Goal: Task Accomplishment & Management: Manage account settings

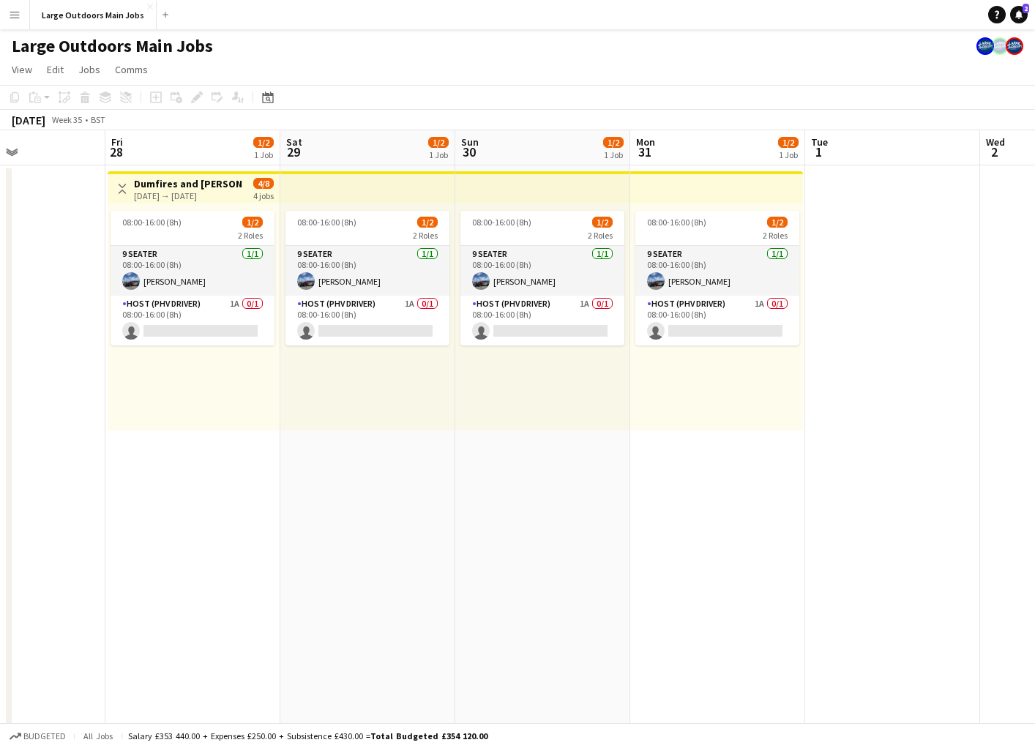
scroll to position [0, 425]
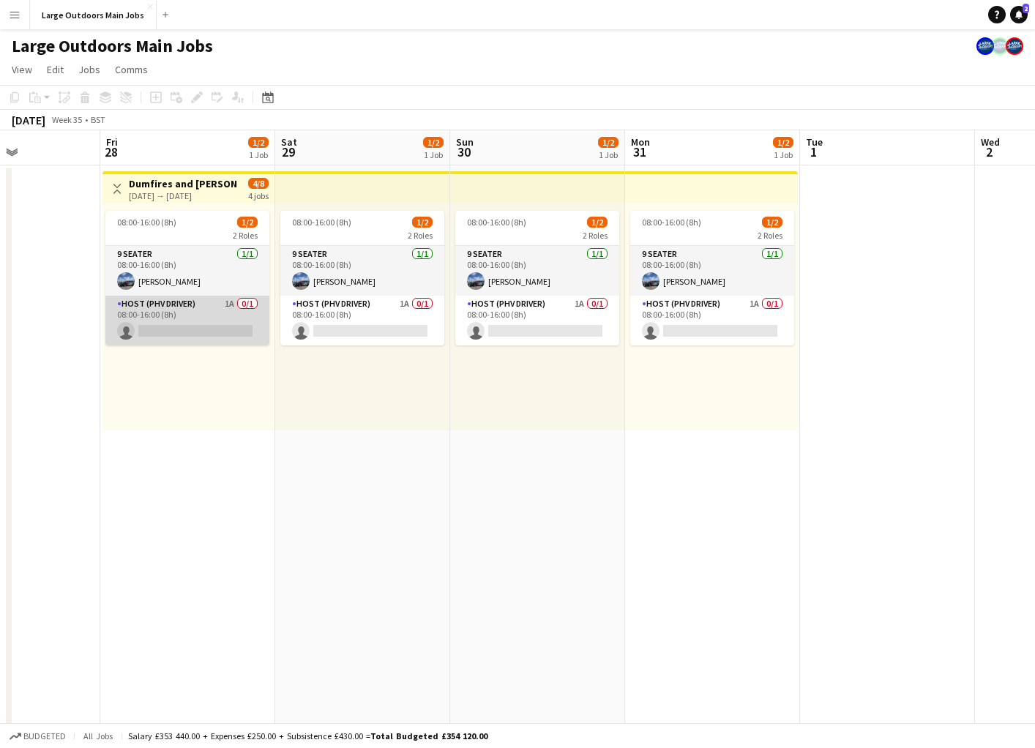
click at [162, 316] on app-card-role "Host (PHV Driver) 1A 0/1 08:00-16:00 (8h) single-neutral-actions" at bounding box center [187, 321] width 164 height 50
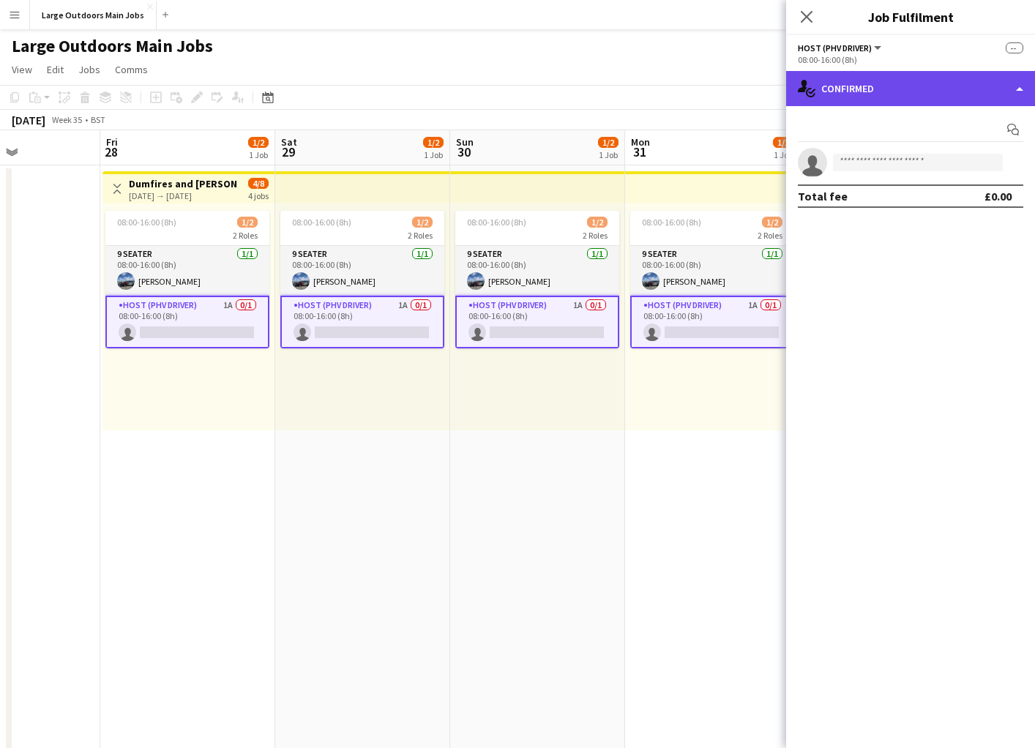
click at [932, 99] on div "single-neutral-actions-check-2 Confirmed" at bounding box center [910, 88] width 249 height 35
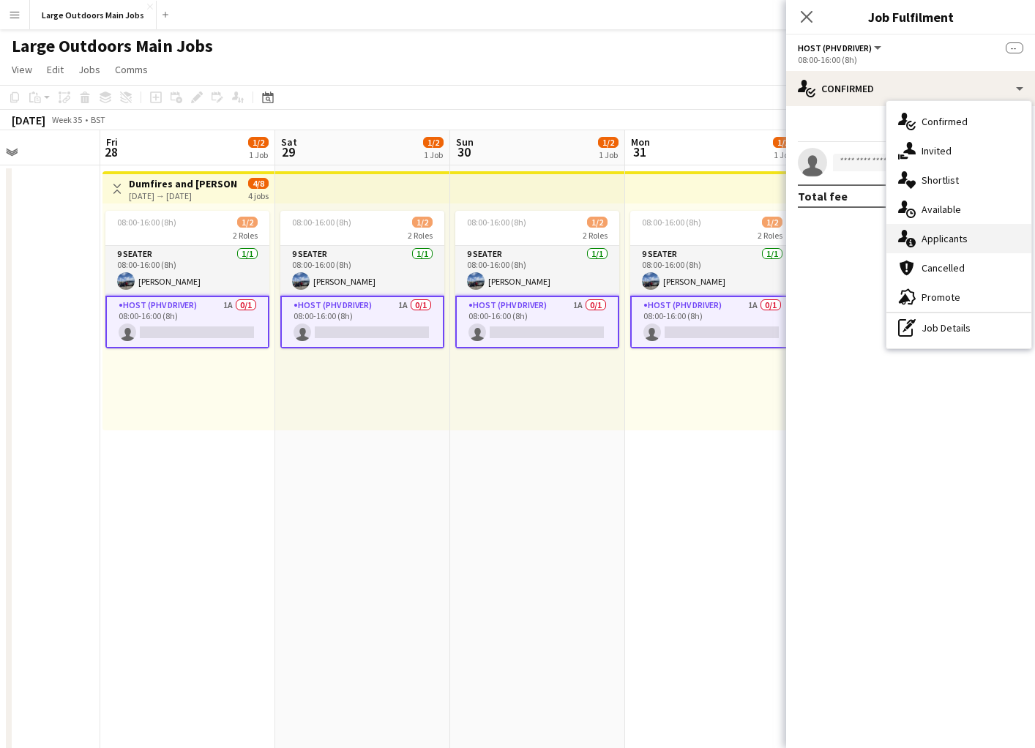
click at [938, 252] on div "single-neutral-actions-information Applicants" at bounding box center [959, 238] width 145 height 29
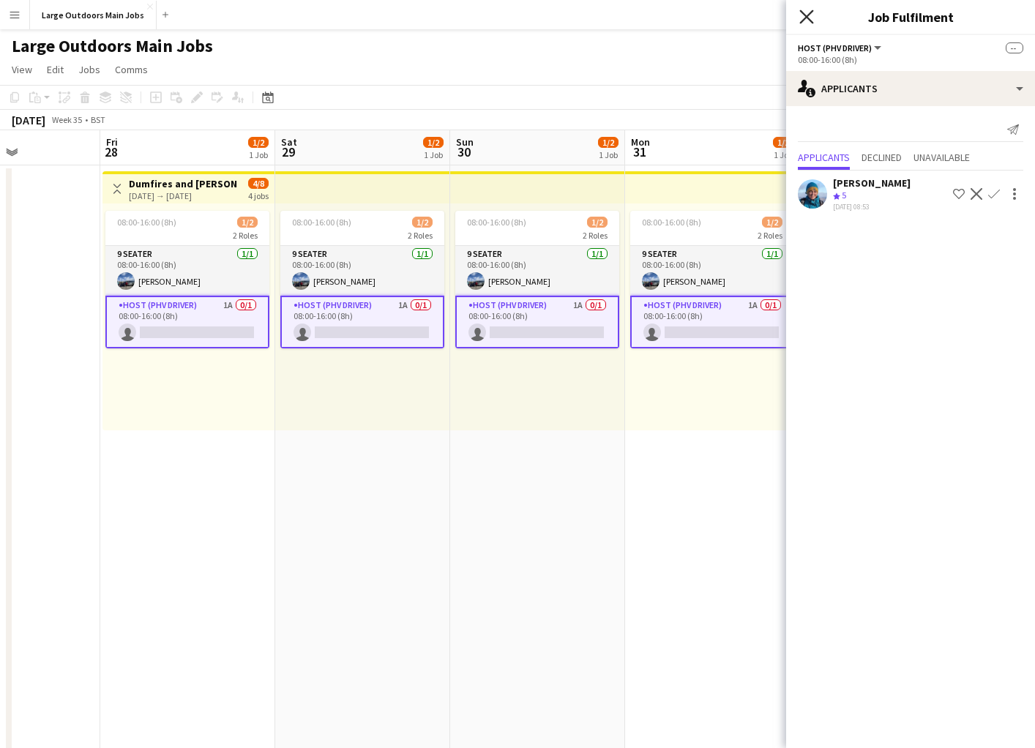
click at [810, 15] on icon "Close pop-in" at bounding box center [806, 17] width 14 height 14
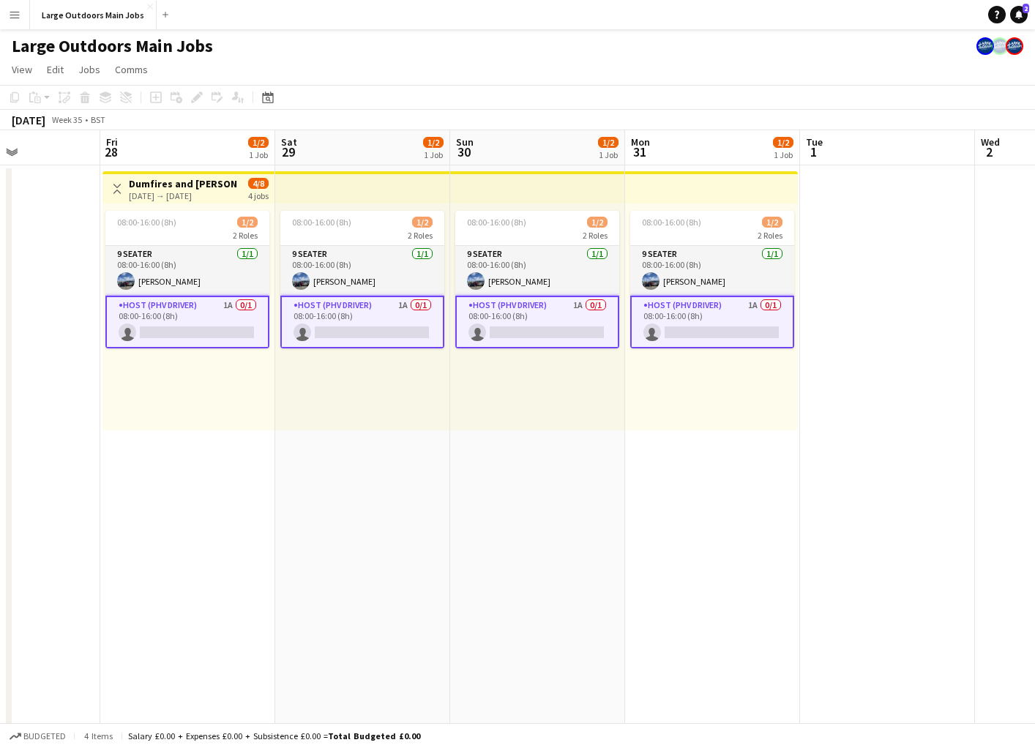
click at [871, 378] on app-date-cell at bounding box center [887, 698] width 175 height 1066
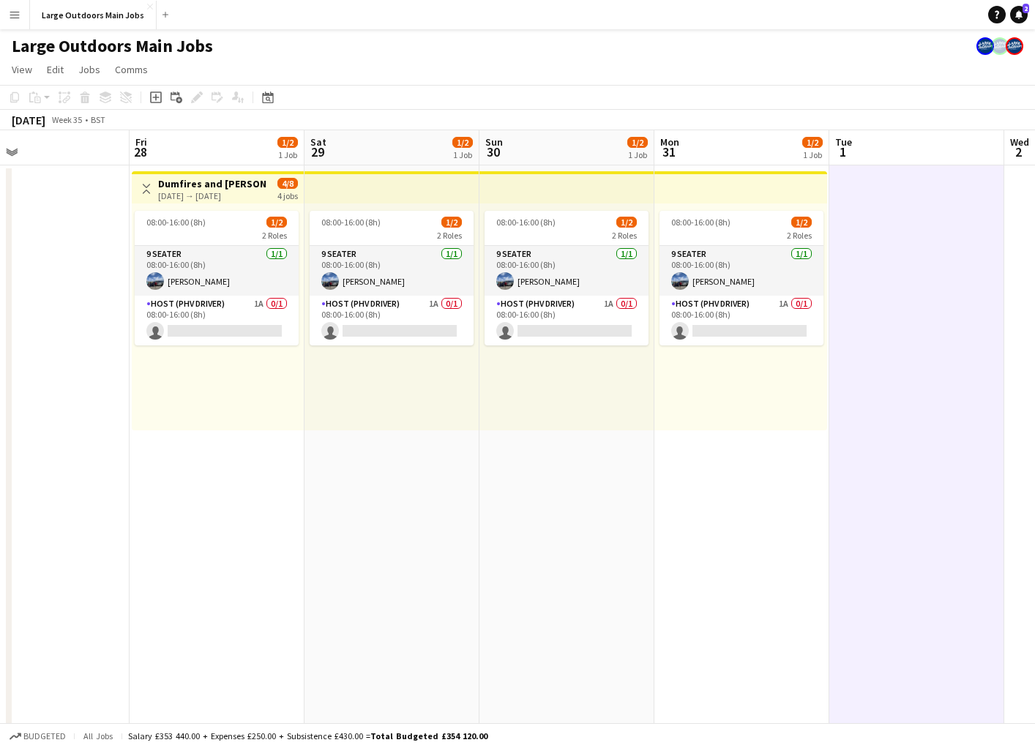
scroll to position [0, 374]
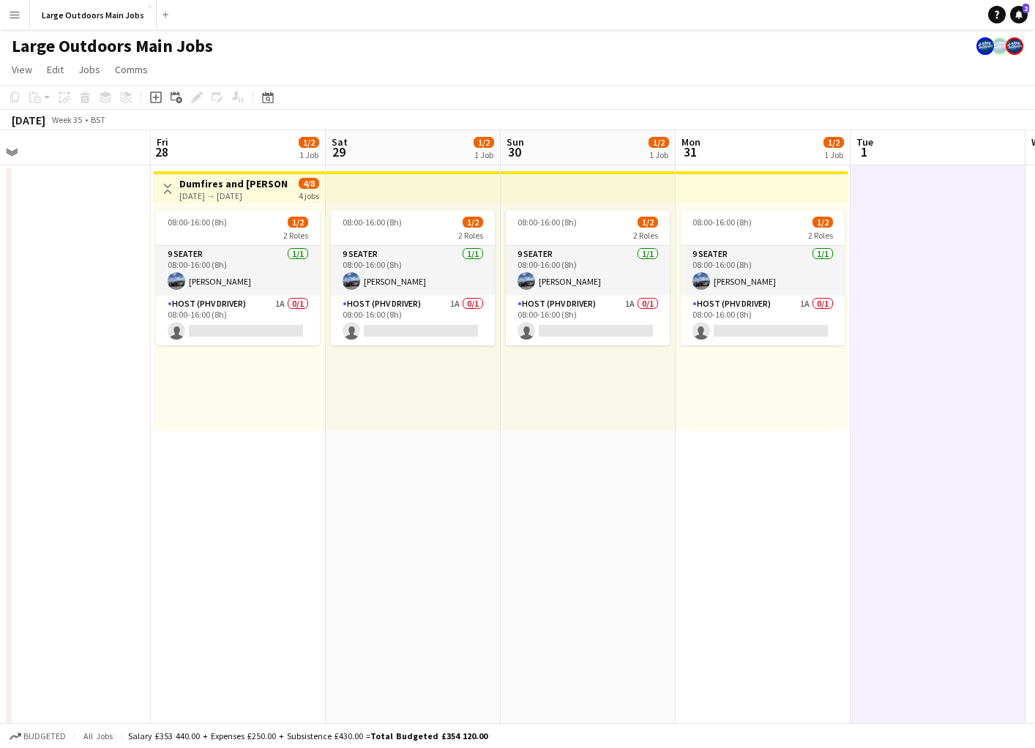
click at [205, 187] on h3 "Dumfires and [PERSON_NAME] Scenic" at bounding box center [233, 183] width 109 height 13
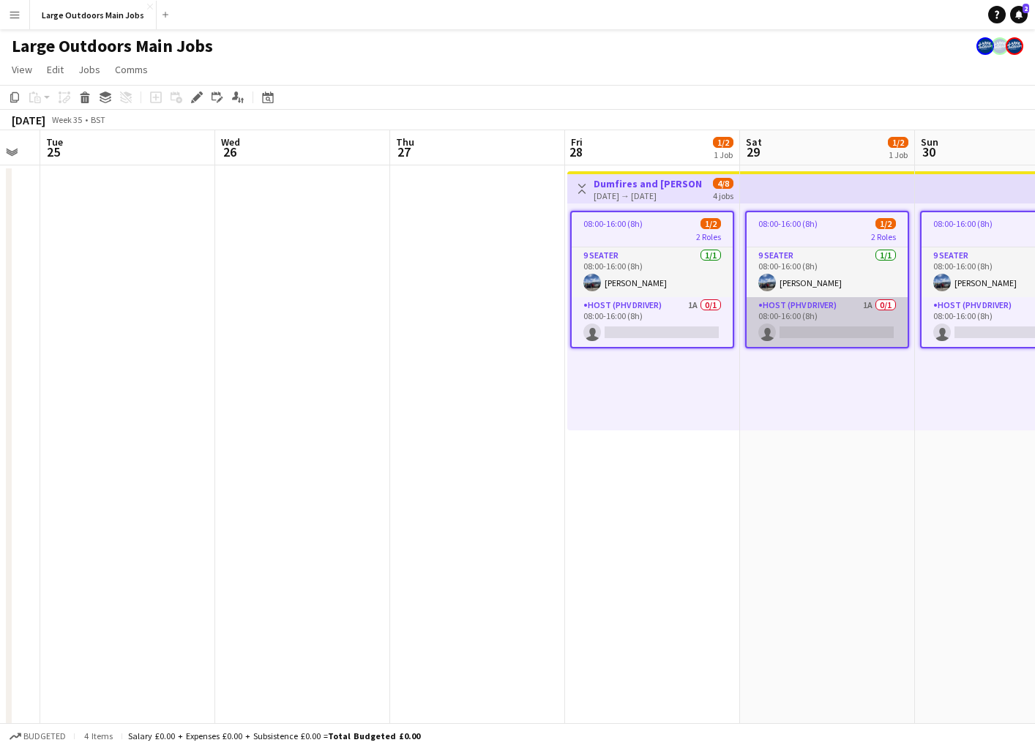
scroll to position [0, 399]
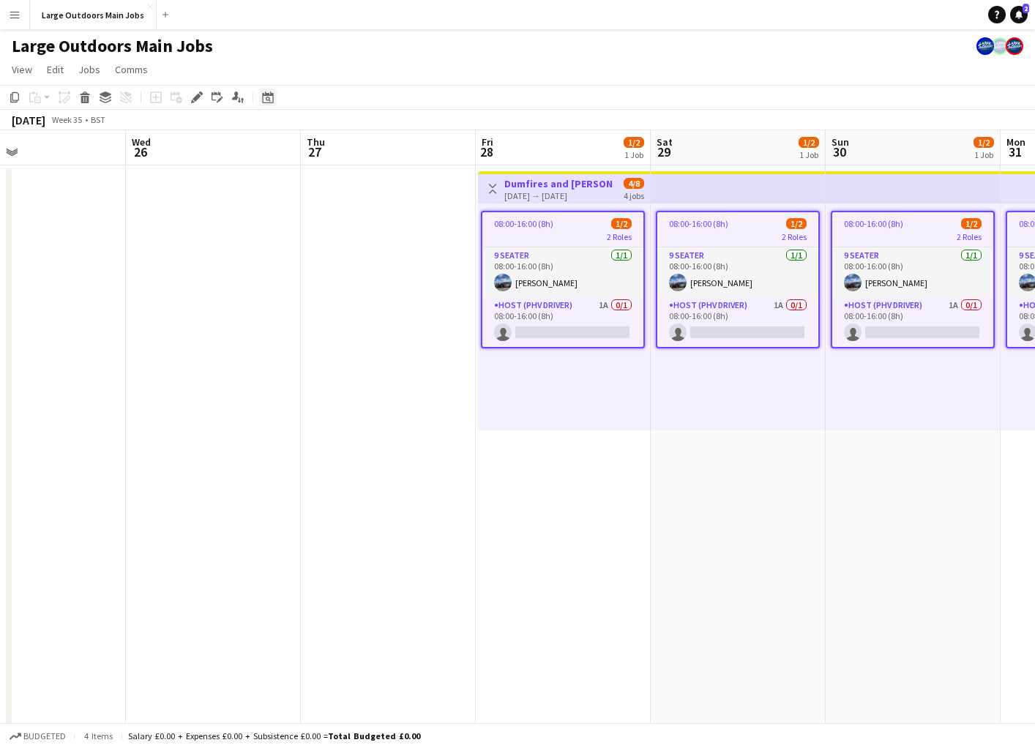
click at [270, 96] on icon "Date picker" at bounding box center [268, 98] width 12 height 12
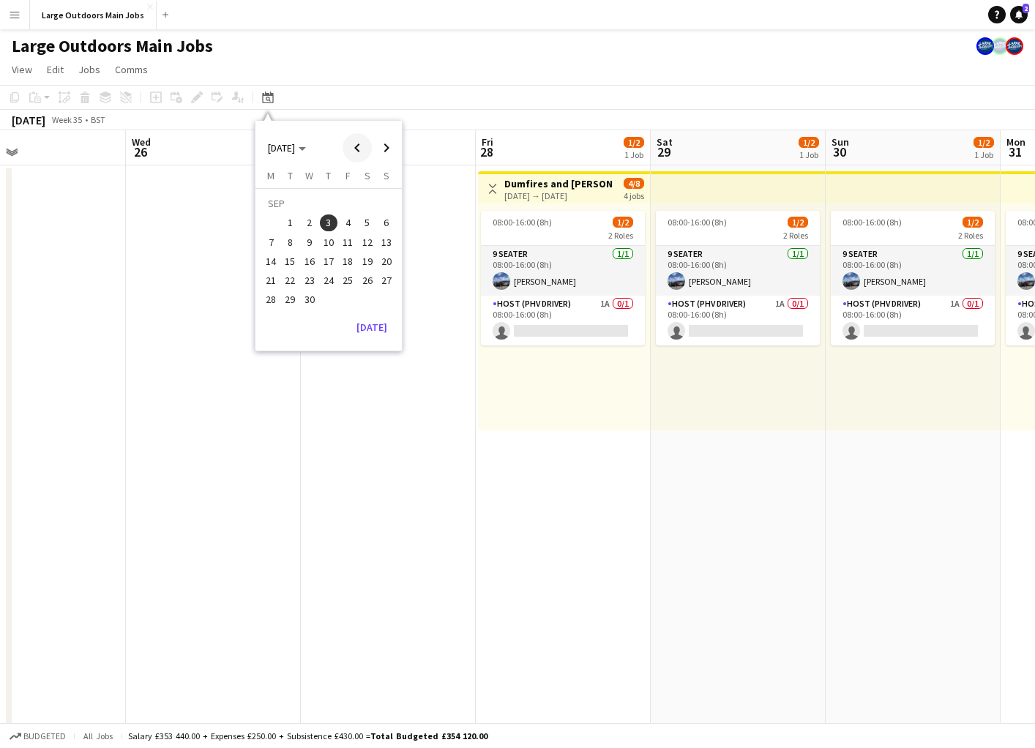
click at [367, 146] on span "Previous month" at bounding box center [357, 147] width 29 height 29
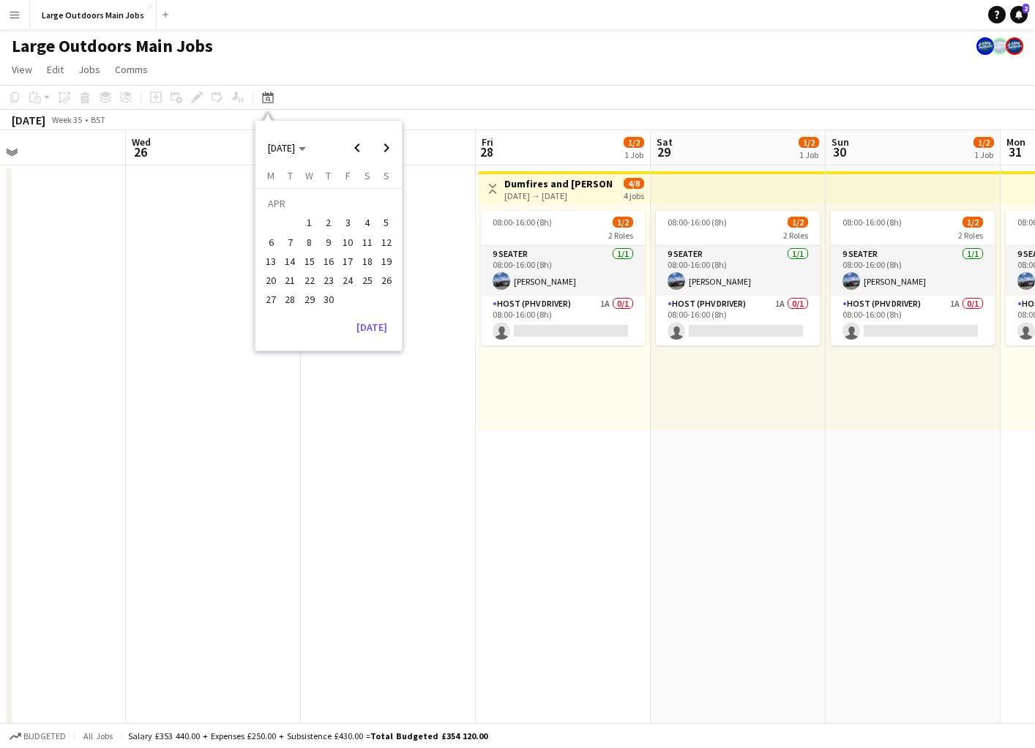
click at [341, 220] on span "3" at bounding box center [348, 224] width 18 height 18
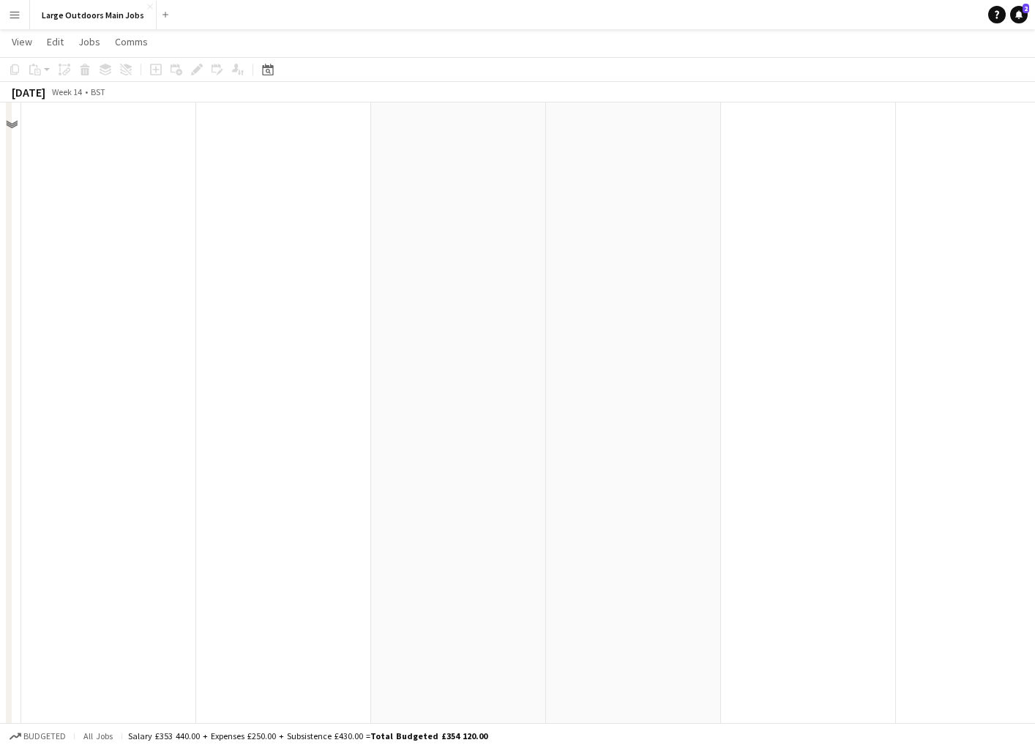
scroll to position [0, 0]
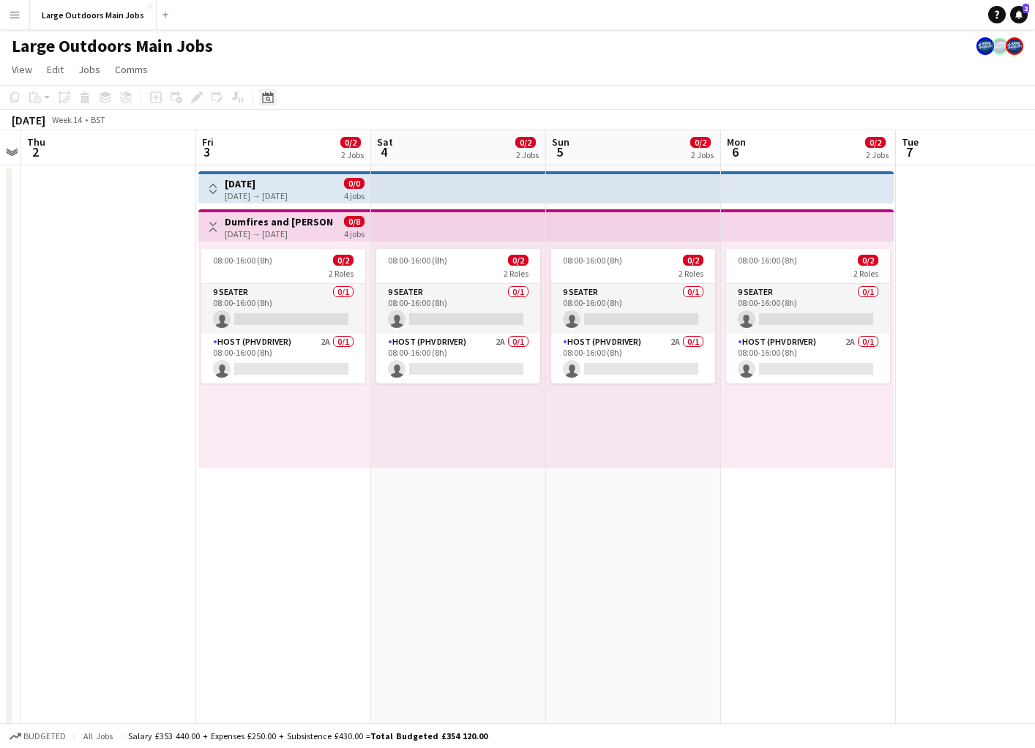
click at [261, 100] on div "Date picker" at bounding box center [268, 98] width 18 height 18
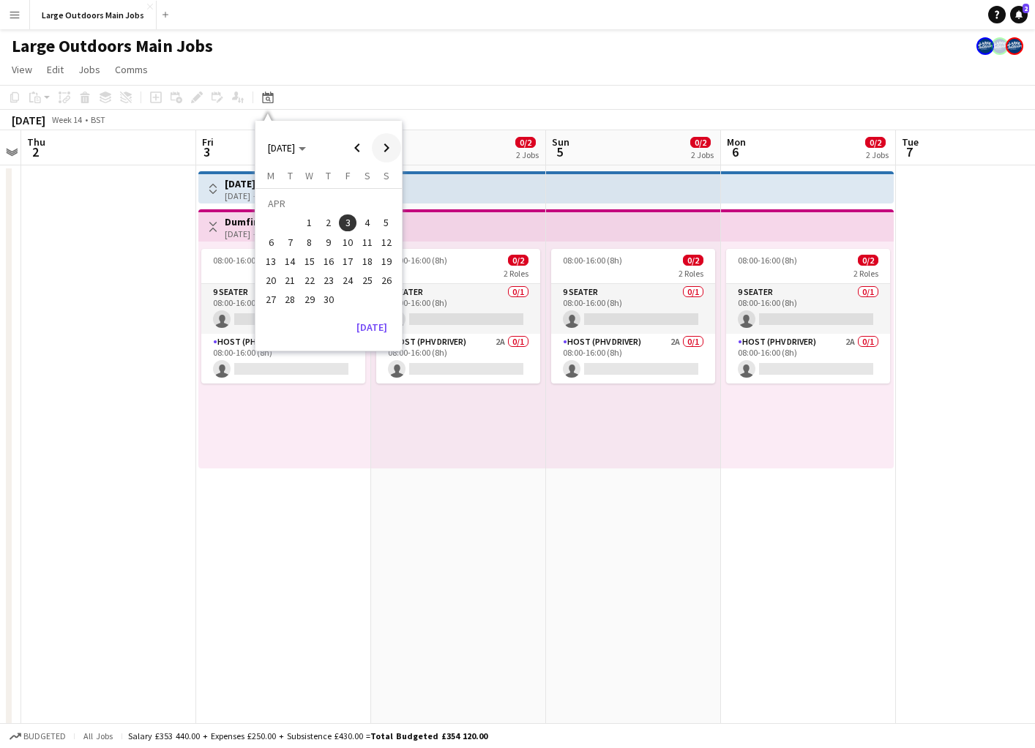
click at [387, 150] on span "Next month" at bounding box center [386, 147] width 29 height 29
click at [311, 281] on span "26" at bounding box center [310, 284] width 18 height 18
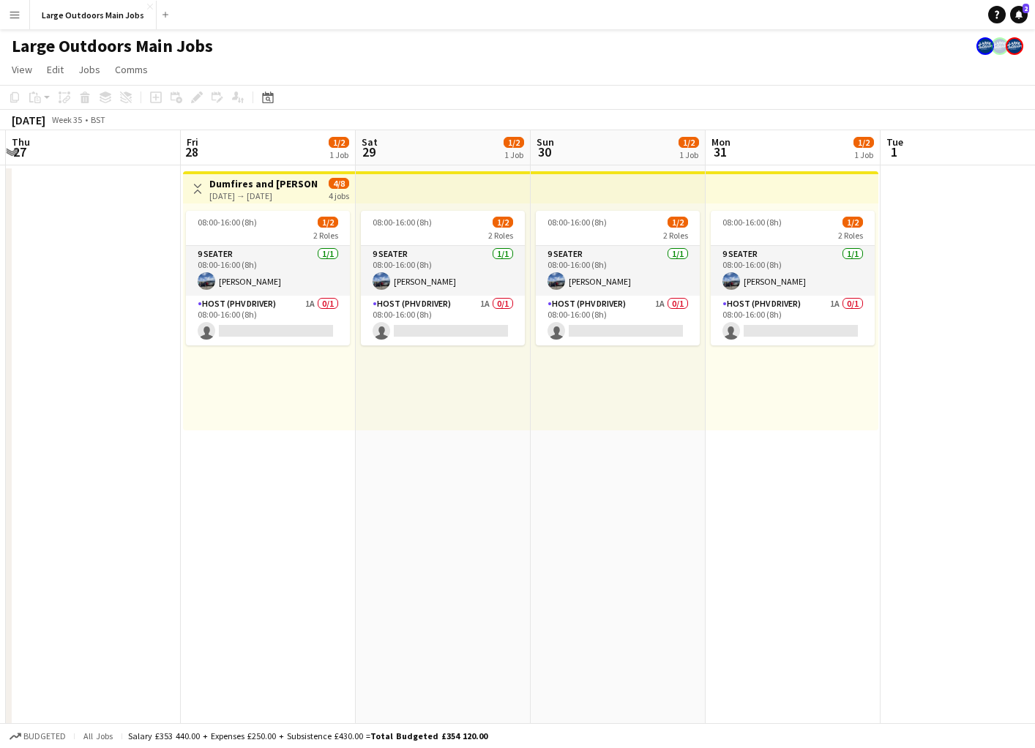
scroll to position [0, 515]
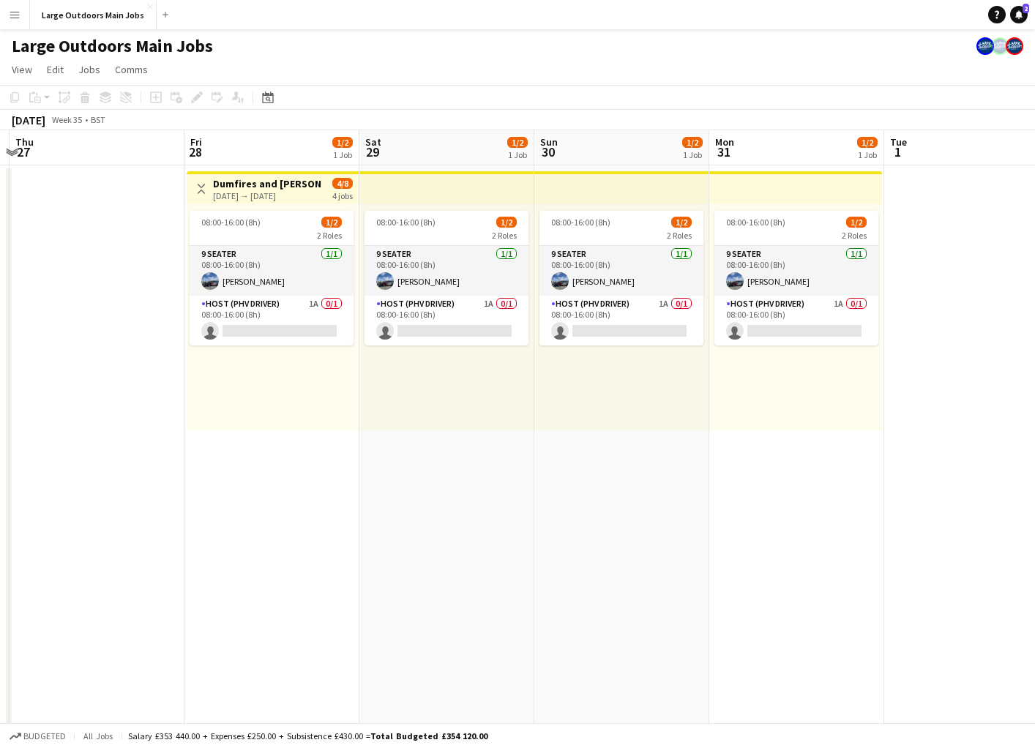
click at [291, 185] on h3 "Dumfires and [PERSON_NAME] Scenic" at bounding box center [267, 183] width 109 height 13
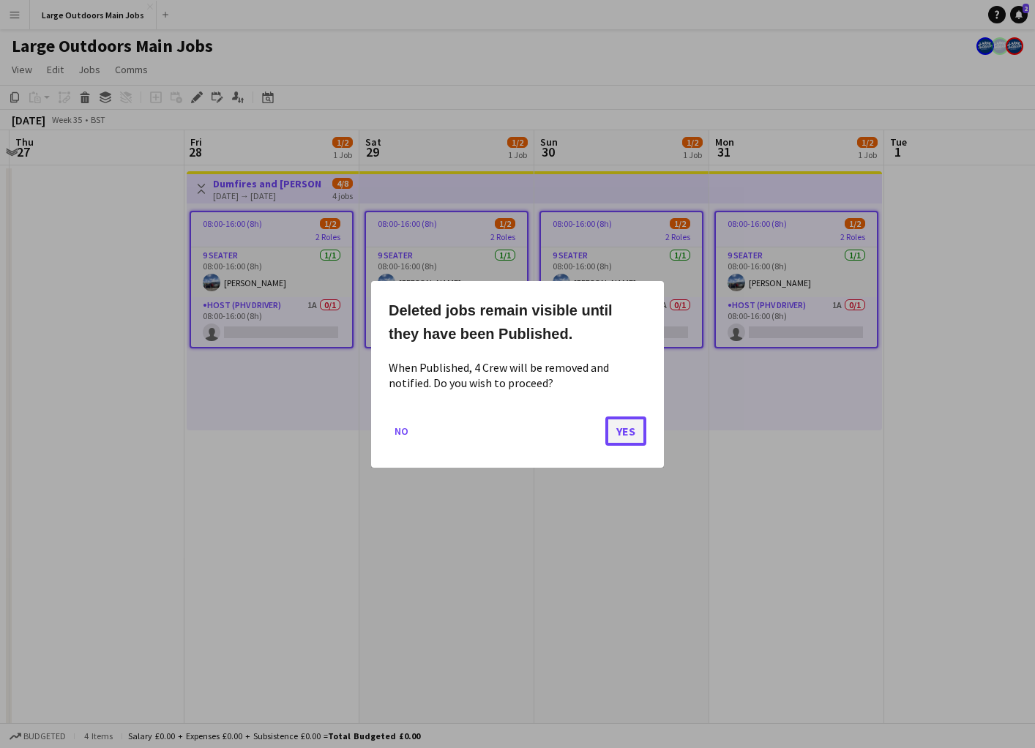
click at [631, 433] on button "Yes" at bounding box center [625, 430] width 41 height 29
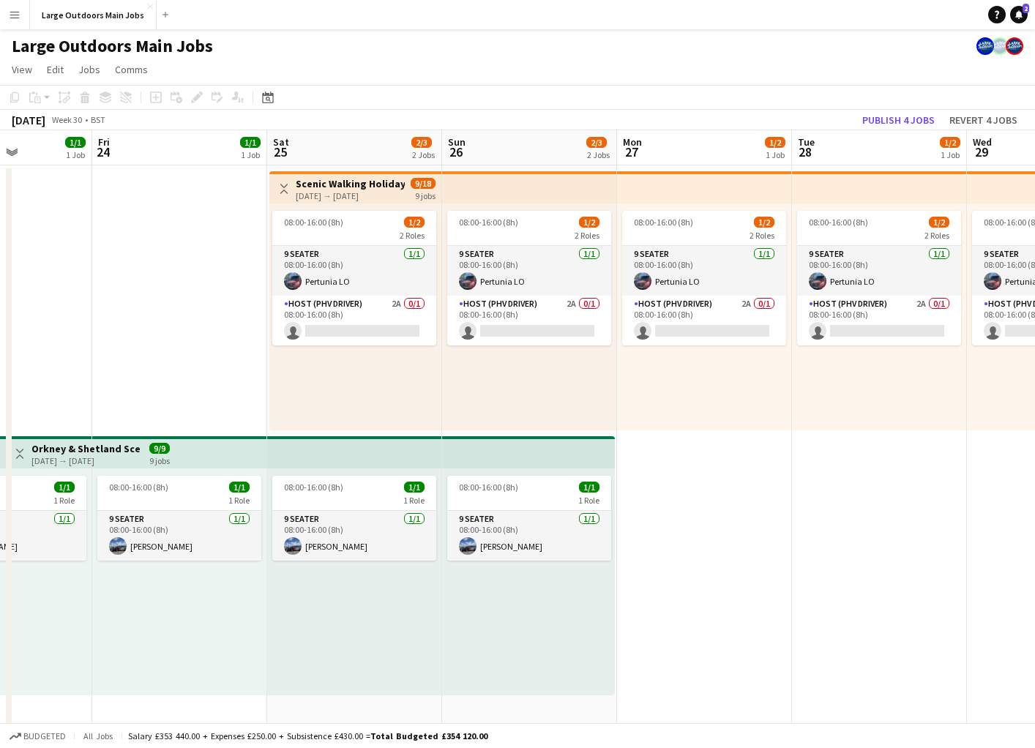
scroll to position [0, 430]
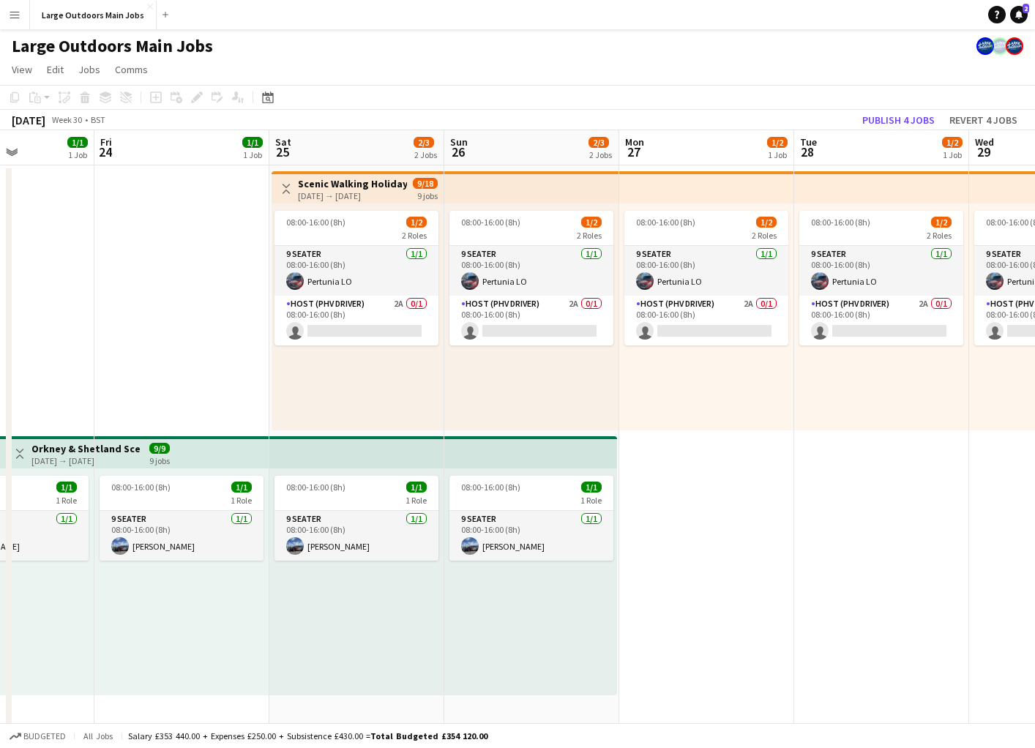
click at [378, 198] on div "[DATE] → [DATE]" at bounding box center [352, 195] width 109 height 11
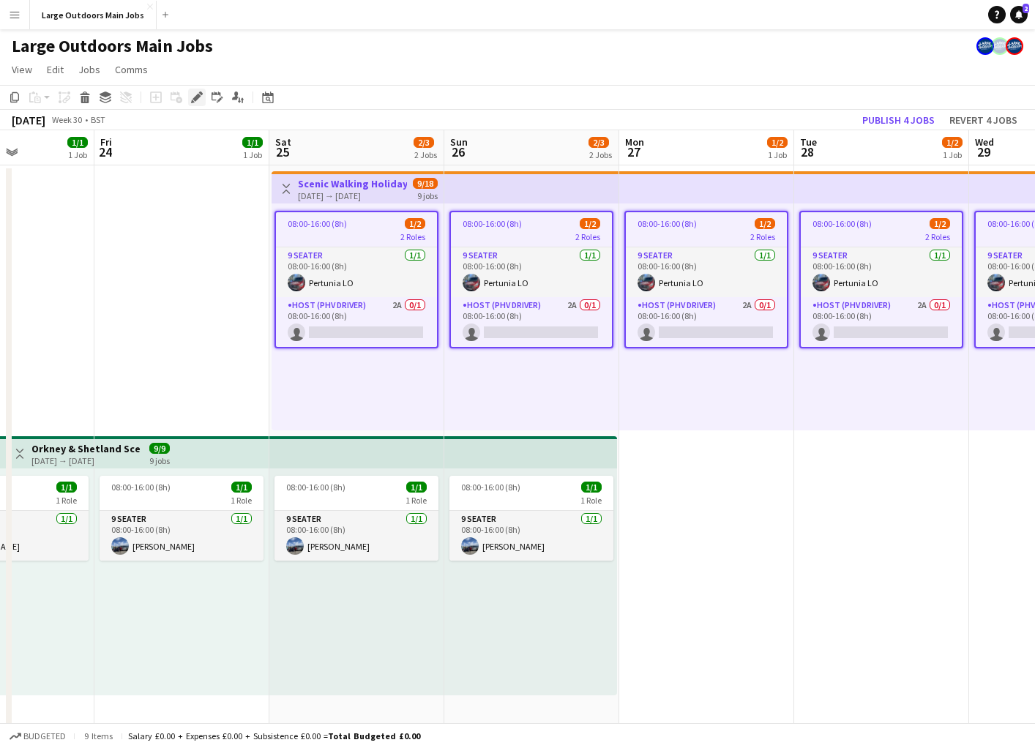
click at [196, 102] on icon "Edit" at bounding box center [197, 98] width 12 height 12
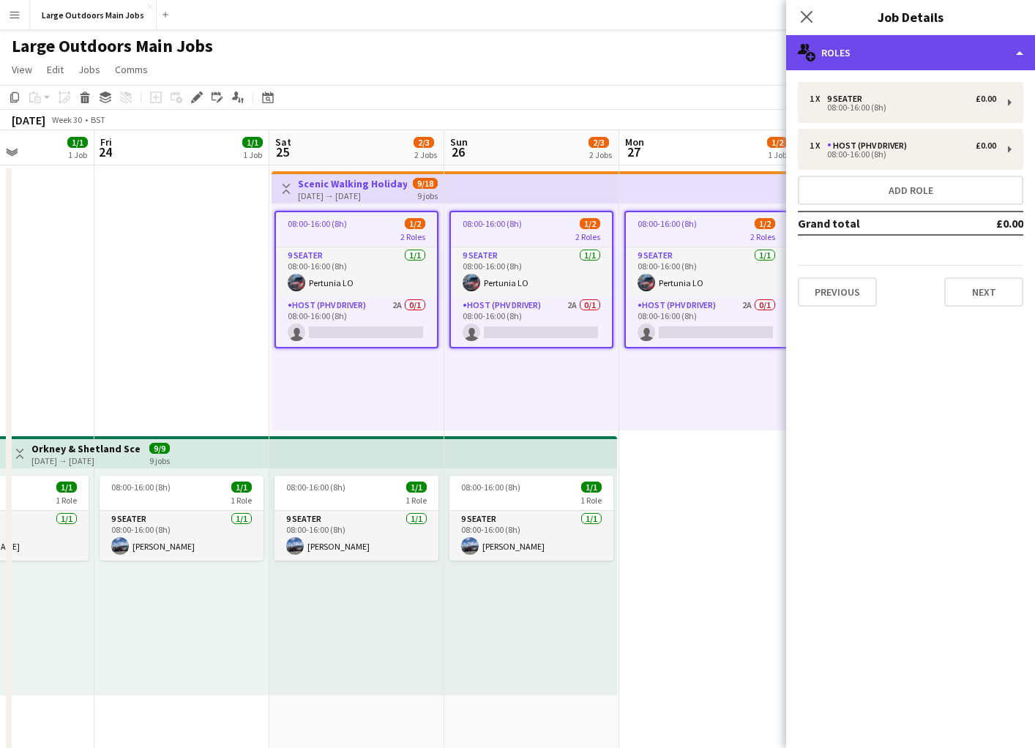
click at [928, 59] on div "multiple-users-add Roles" at bounding box center [910, 52] width 249 height 35
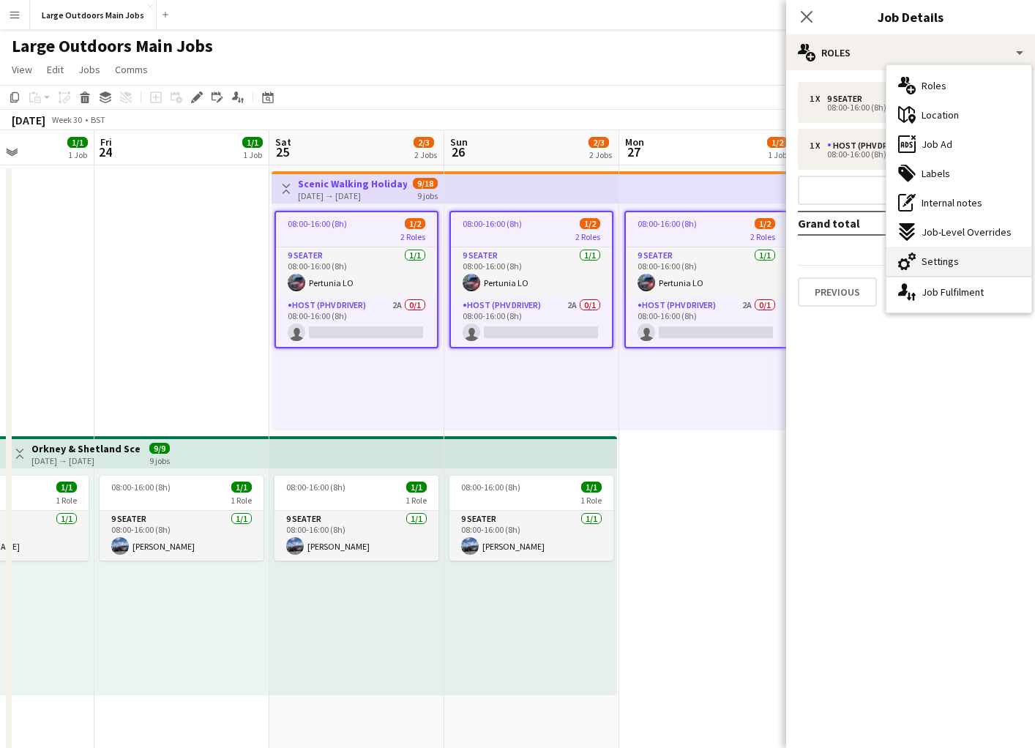
click at [927, 263] on span "Settings" at bounding box center [940, 261] width 37 height 13
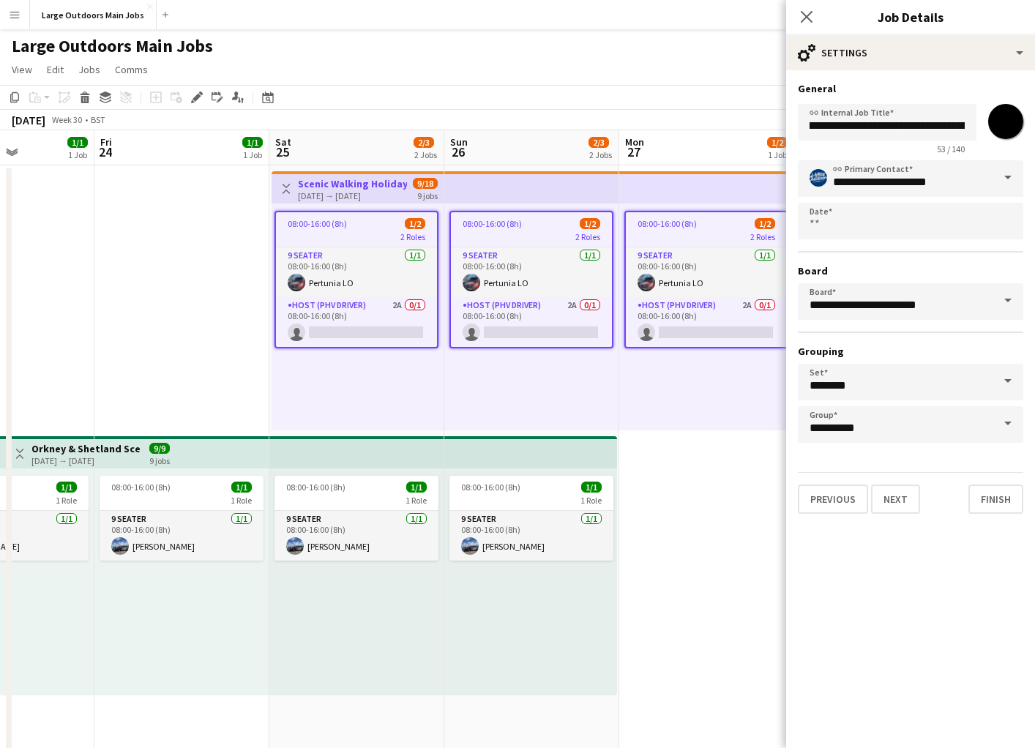
scroll to position [0, 108]
click at [799, 10] on icon "Close pop-in" at bounding box center [806, 17] width 14 height 14
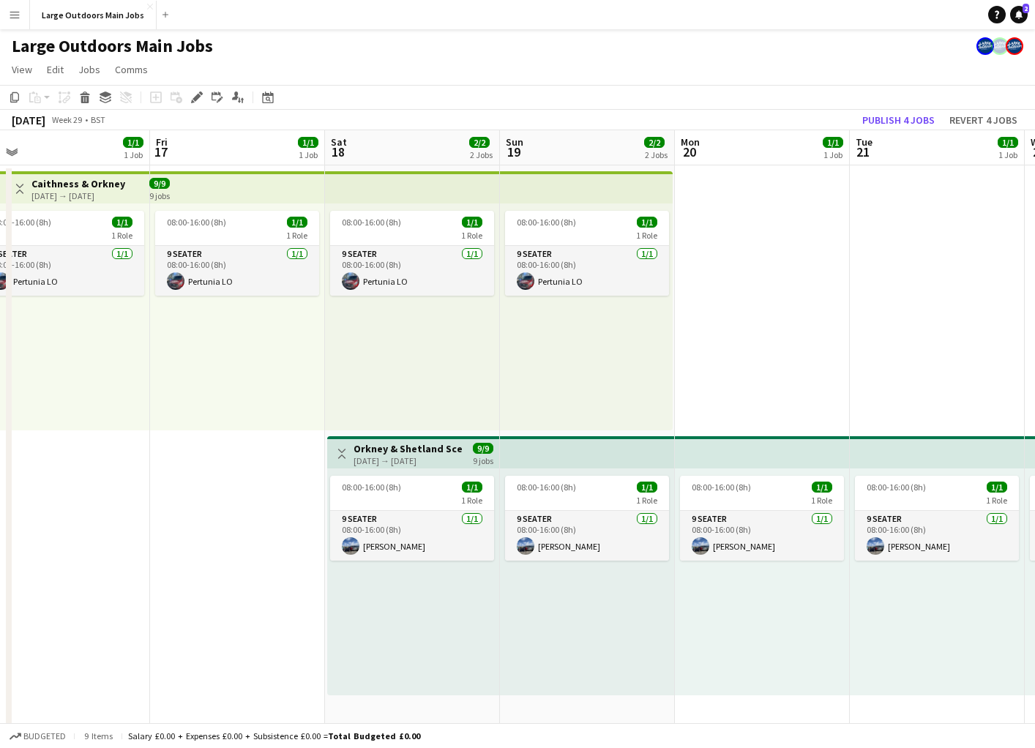
scroll to position [0, 551]
click at [414, 446] on h3 "Orkney & Shetland Scenic" at bounding box center [407, 448] width 109 height 13
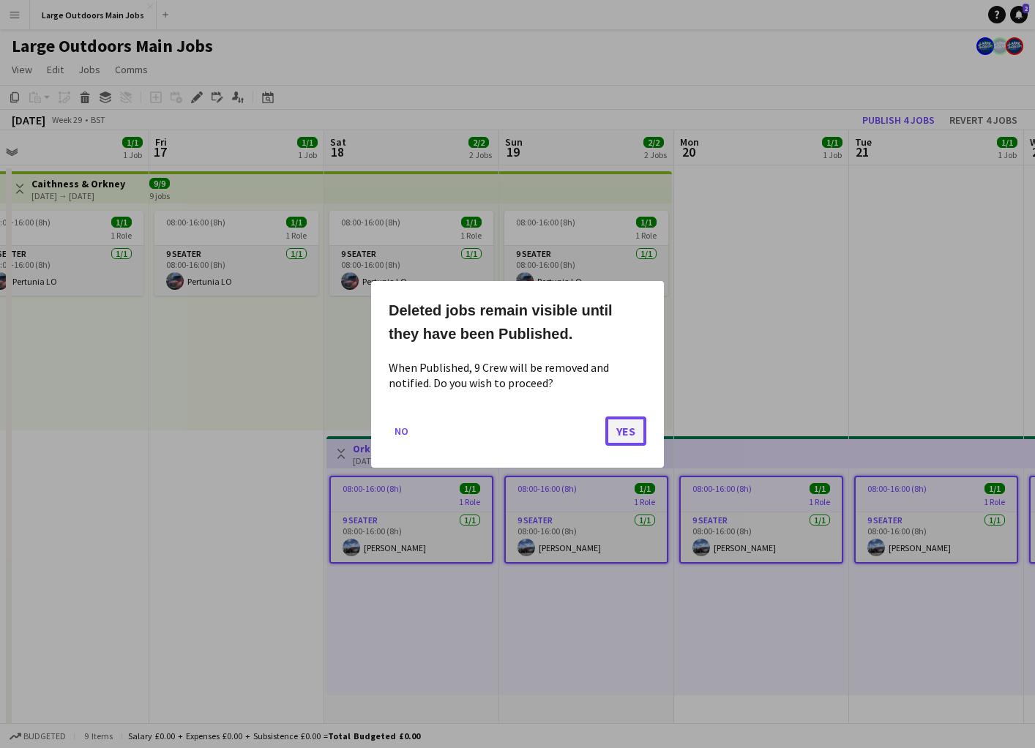
click at [626, 431] on button "Yes" at bounding box center [625, 430] width 41 height 29
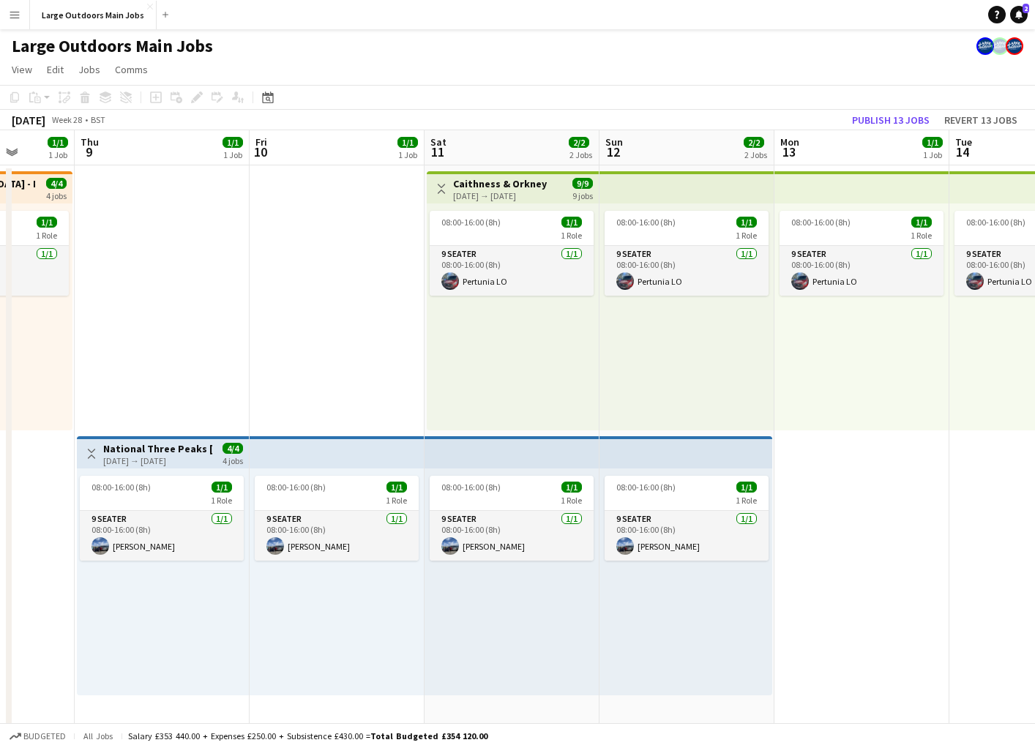
scroll to position [0, 441]
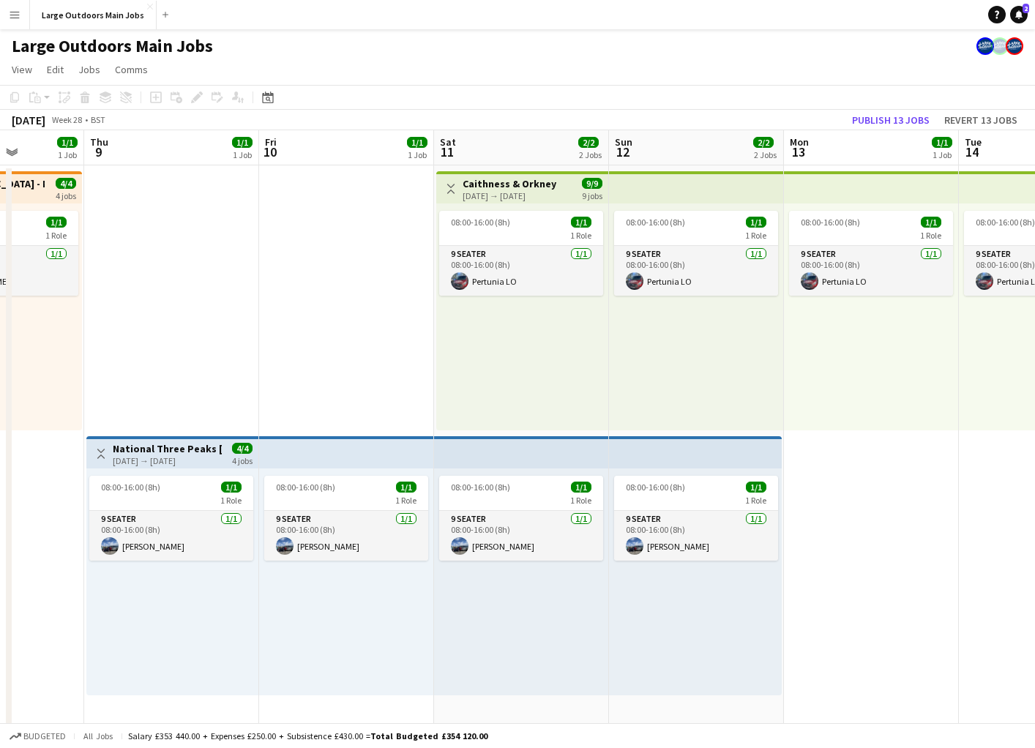
click at [489, 190] on div "[DATE] → [DATE]" at bounding box center [510, 195] width 94 height 11
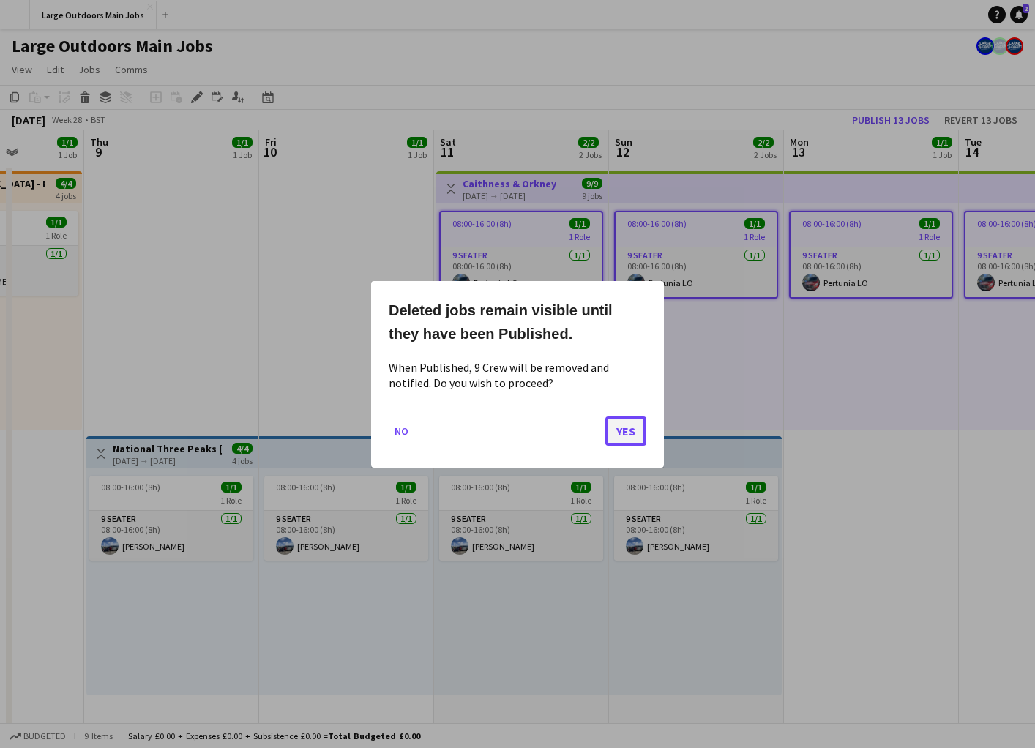
click at [615, 430] on button "Yes" at bounding box center [625, 430] width 41 height 29
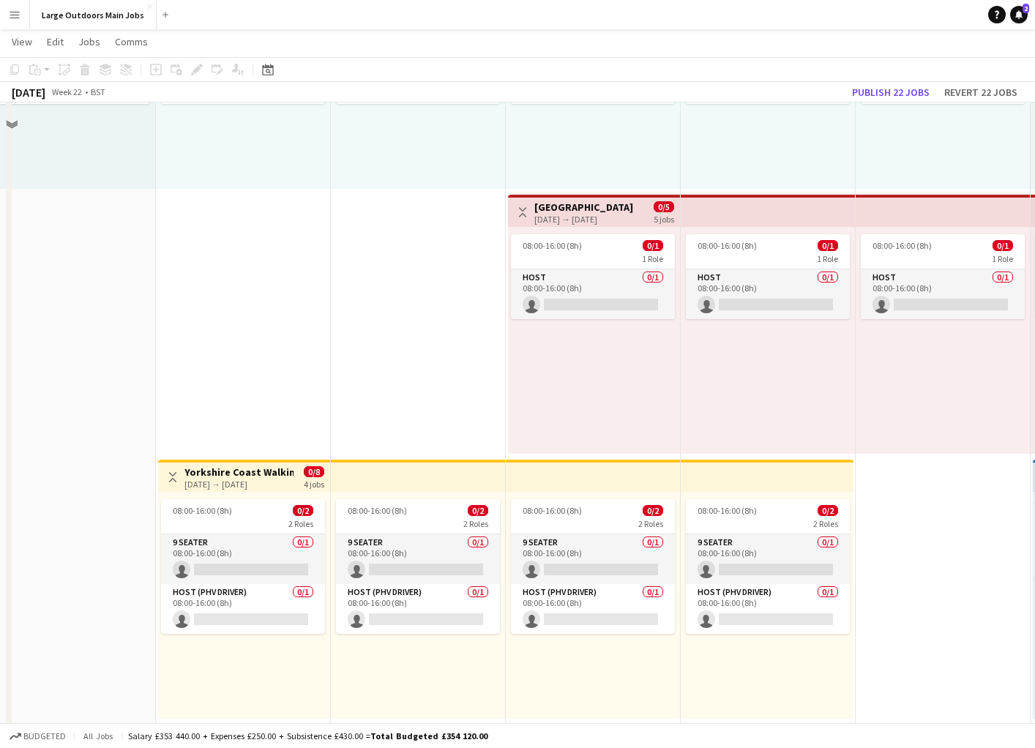
scroll to position [0, 0]
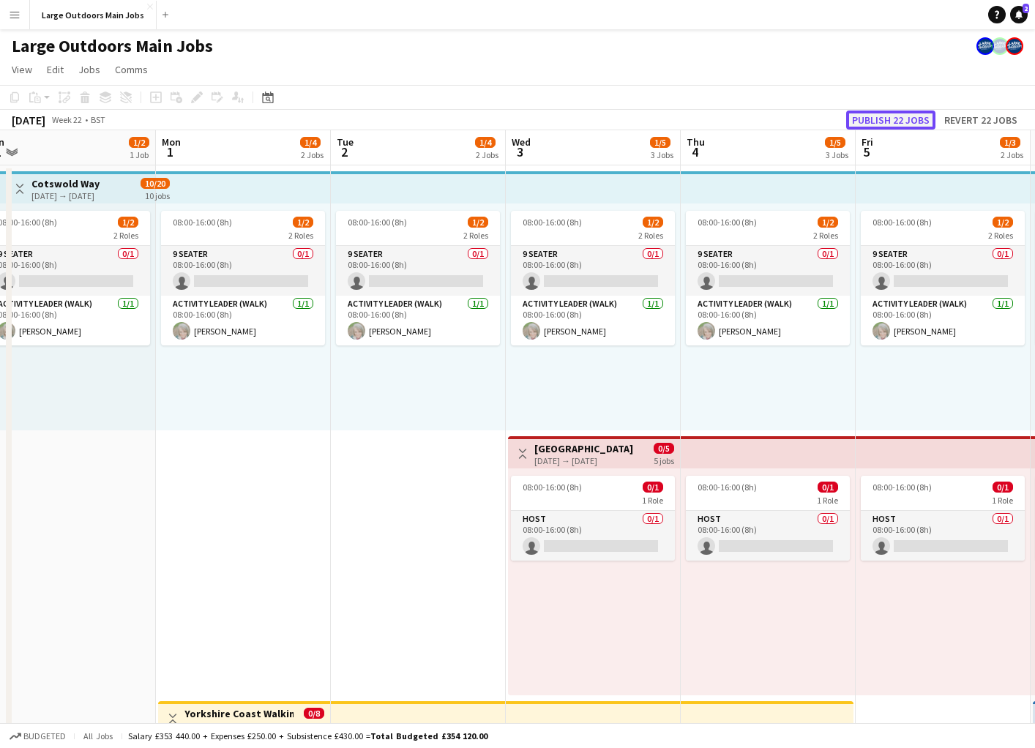
click at [892, 123] on button "Publish 22 jobs" at bounding box center [890, 120] width 89 height 19
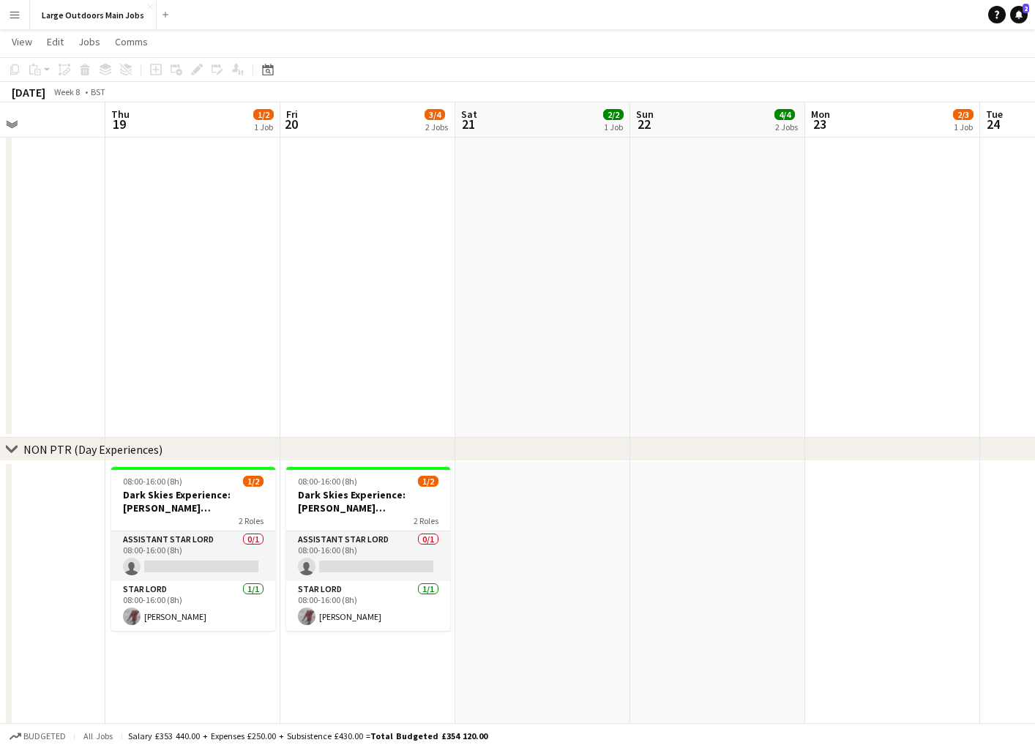
scroll to position [0, 342]
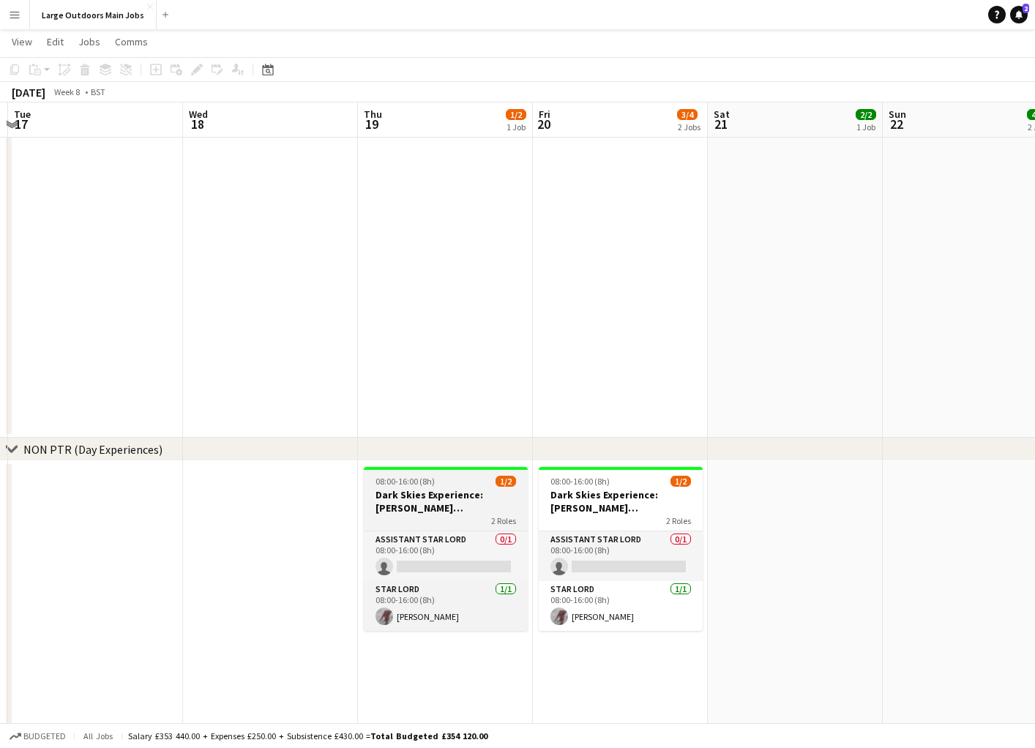
click at [406, 490] on h3 "Dark Skies Experience: [PERSON_NAME][GEOGRAPHIC_DATA] - [GEOGRAPHIC_DATA]" at bounding box center [446, 501] width 164 height 26
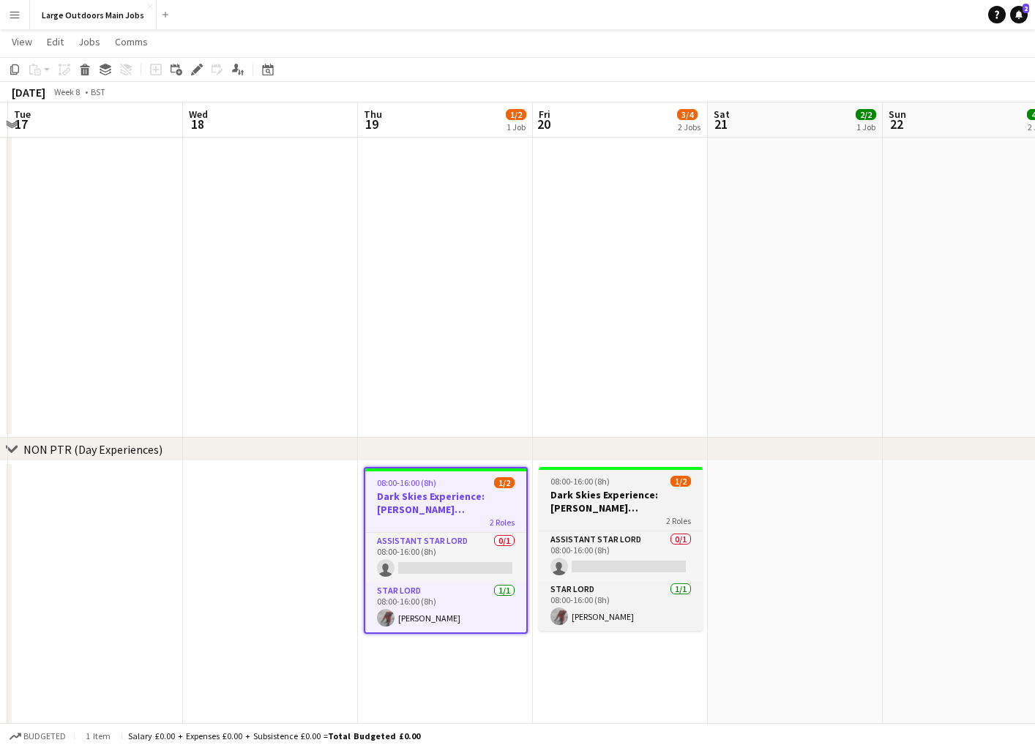
click at [619, 491] on h3 "Dark Skies Experience: [PERSON_NAME][GEOGRAPHIC_DATA] - [GEOGRAPHIC_DATA]" at bounding box center [621, 501] width 164 height 26
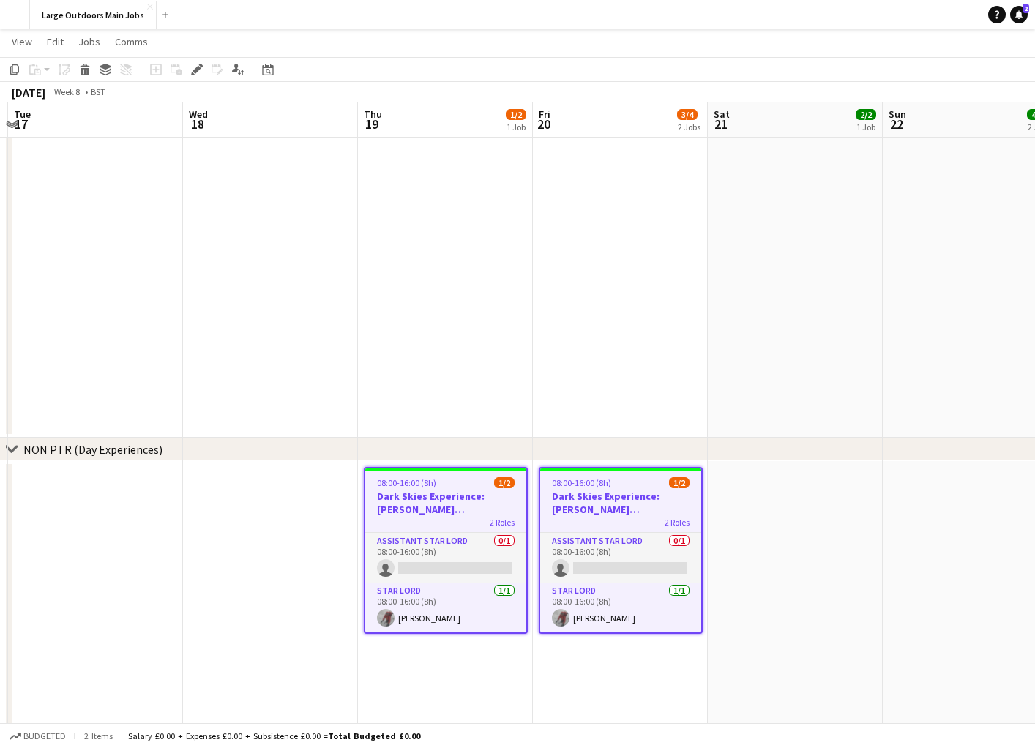
scroll to position [0, 0]
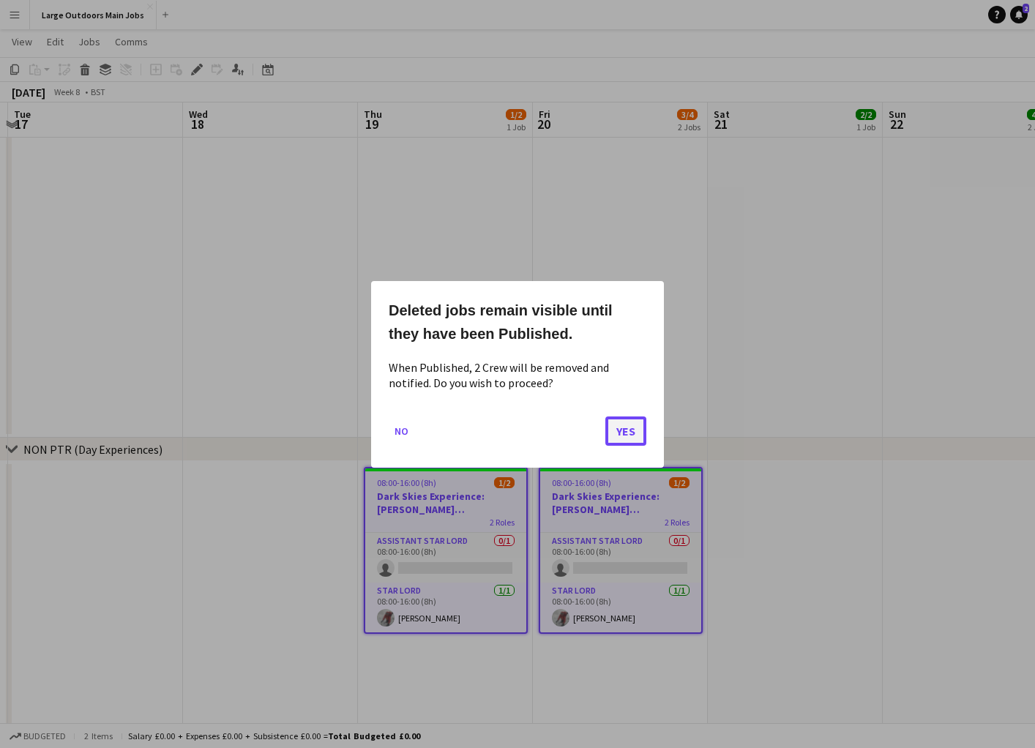
click at [624, 422] on button "Yes" at bounding box center [625, 430] width 41 height 29
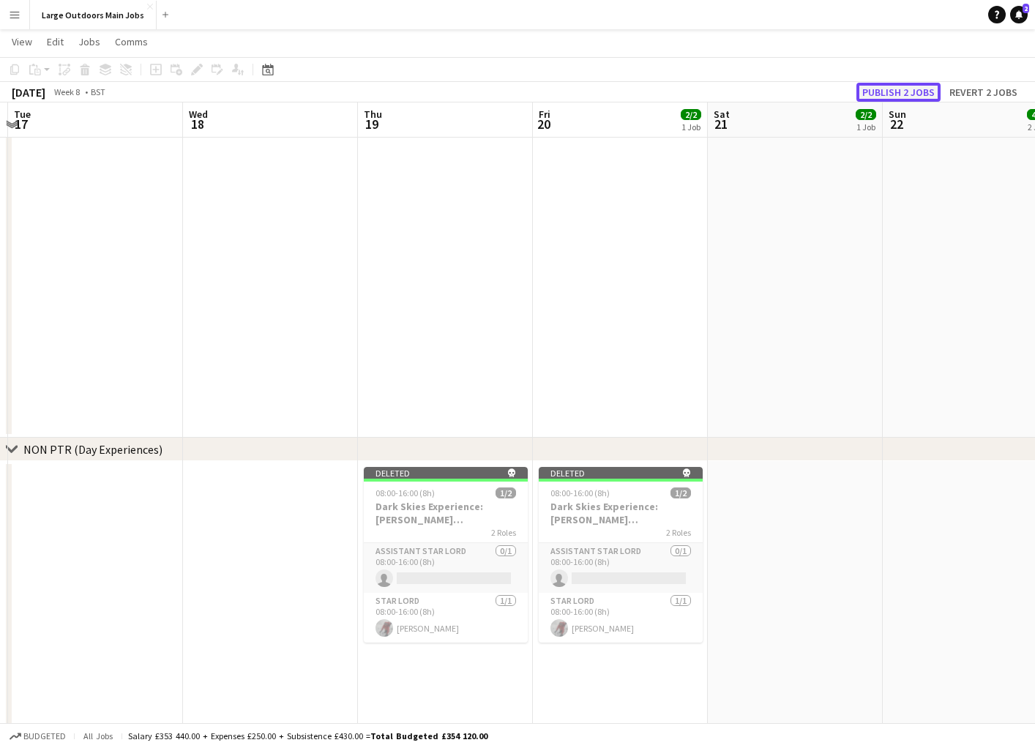
click at [895, 92] on button "Publish 2 jobs" at bounding box center [899, 92] width 84 height 19
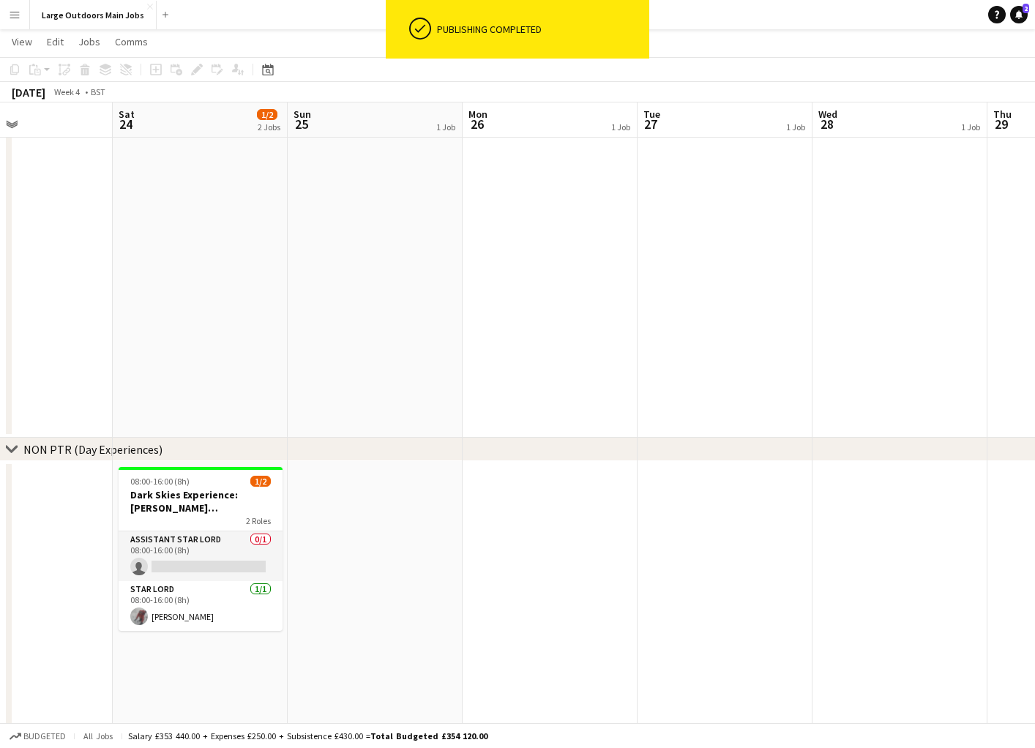
scroll to position [0, 389]
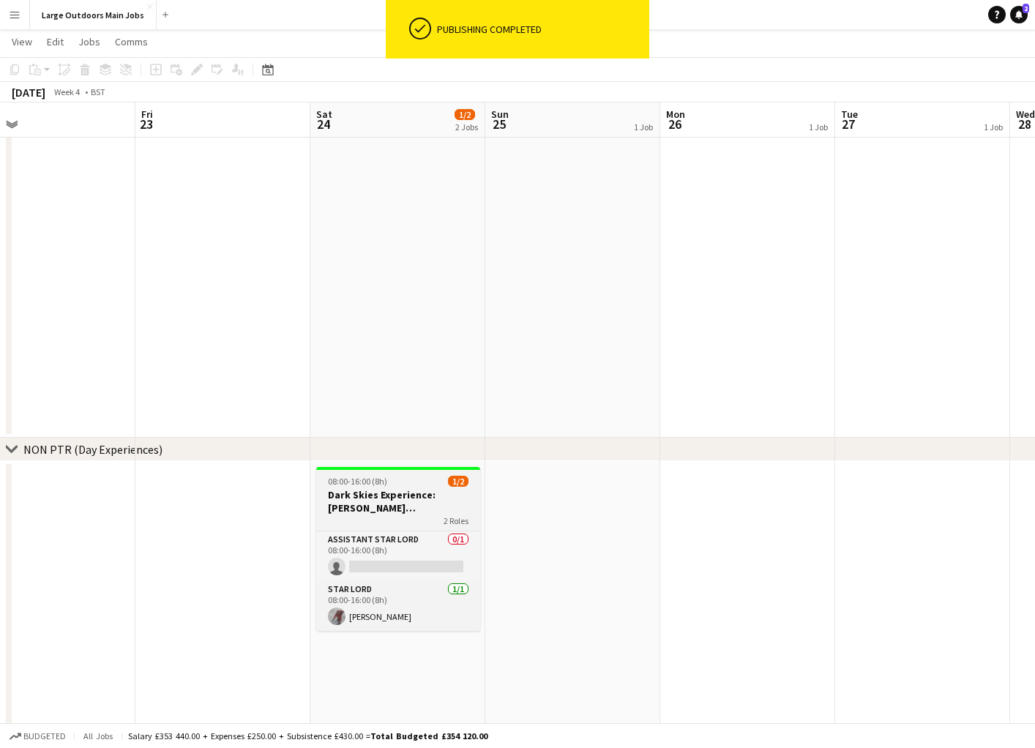
click at [352, 498] on h3 "Dark Skies Experience: [PERSON_NAME][GEOGRAPHIC_DATA] - [GEOGRAPHIC_DATA]" at bounding box center [398, 501] width 164 height 26
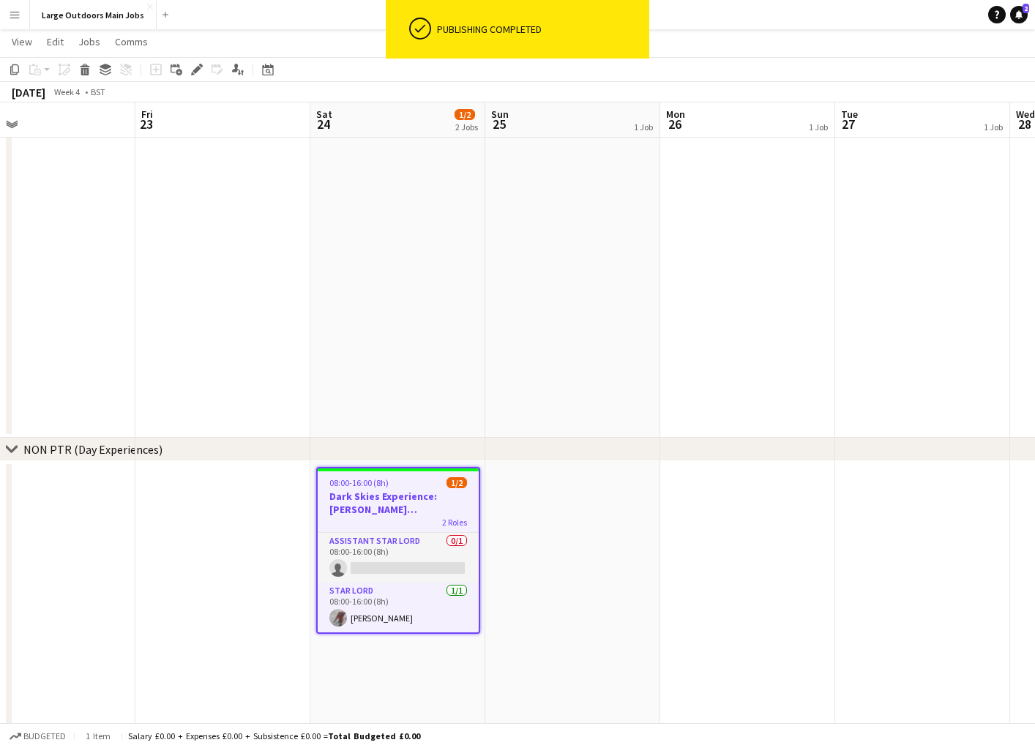
scroll to position [0, 0]
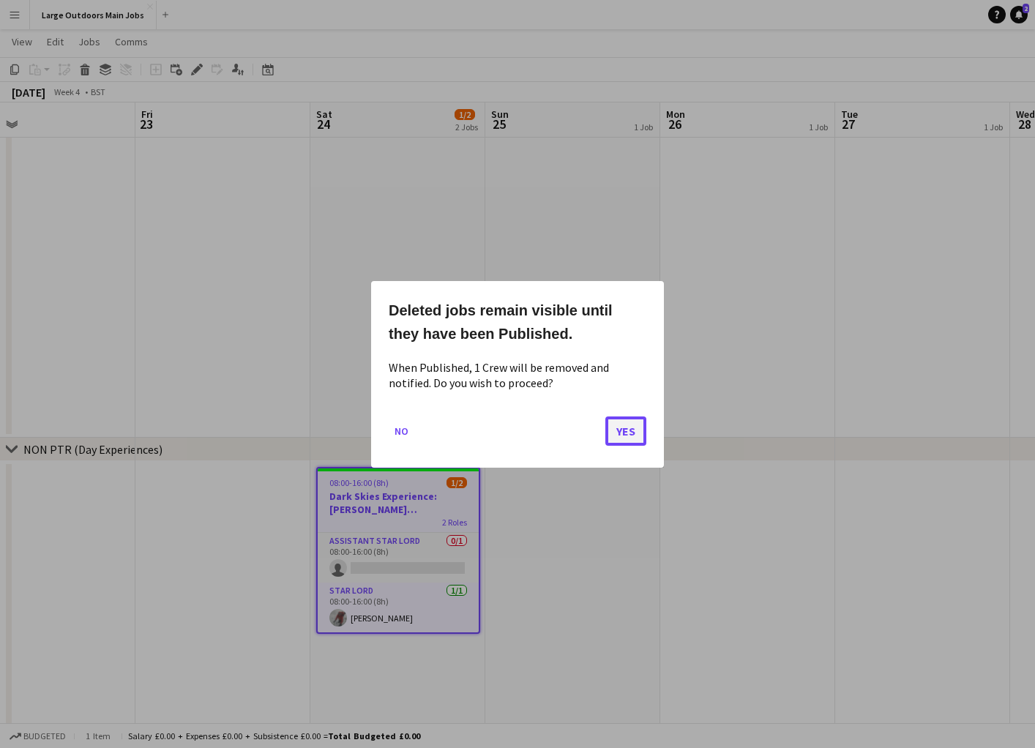
click at [617, 427] on button "Yes" at bounding box center [625, 430] width 41 height 29
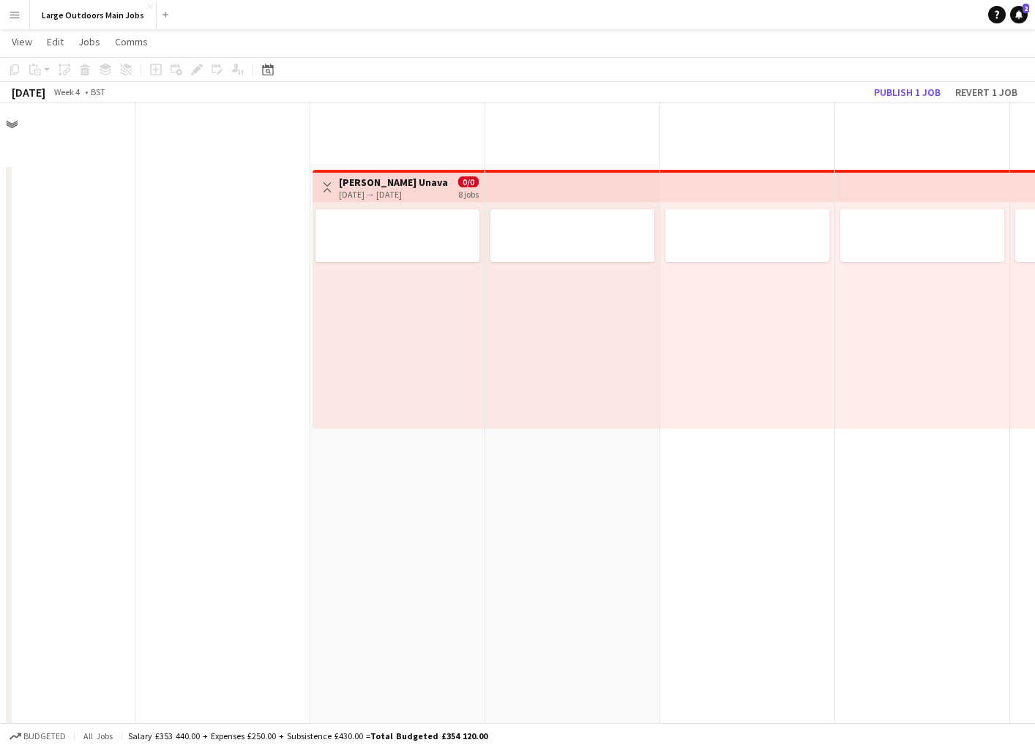
scroll to position [792, 0]
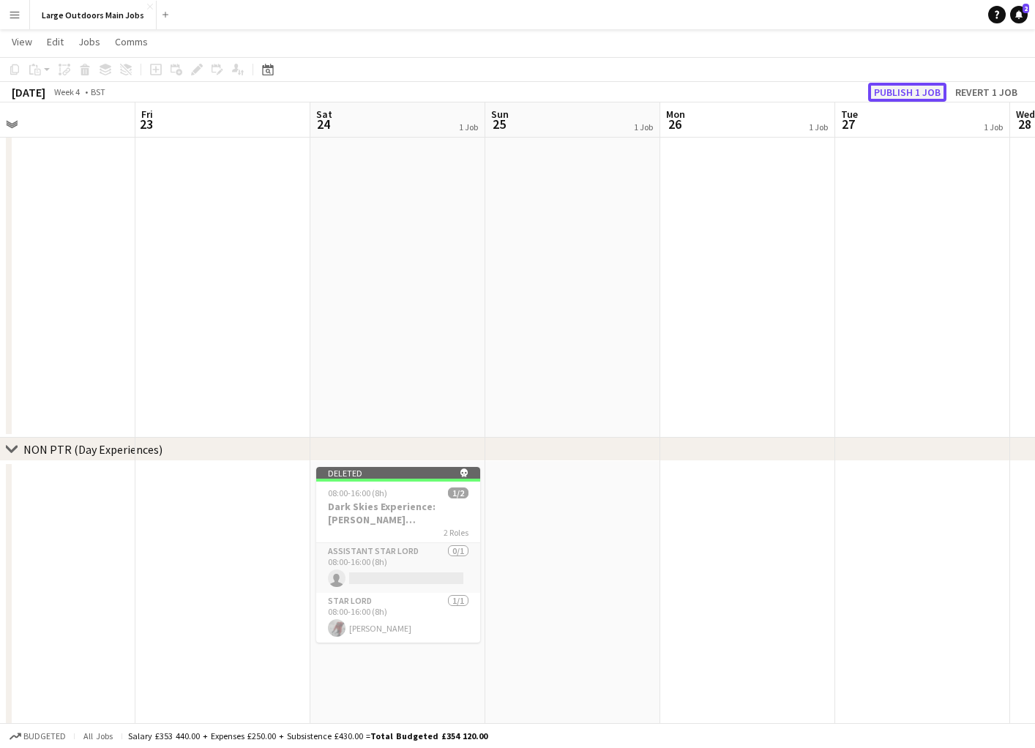
click at [912, 92] on button "Publish 1 job" at bounding box center [907, 92] width 78 height 19
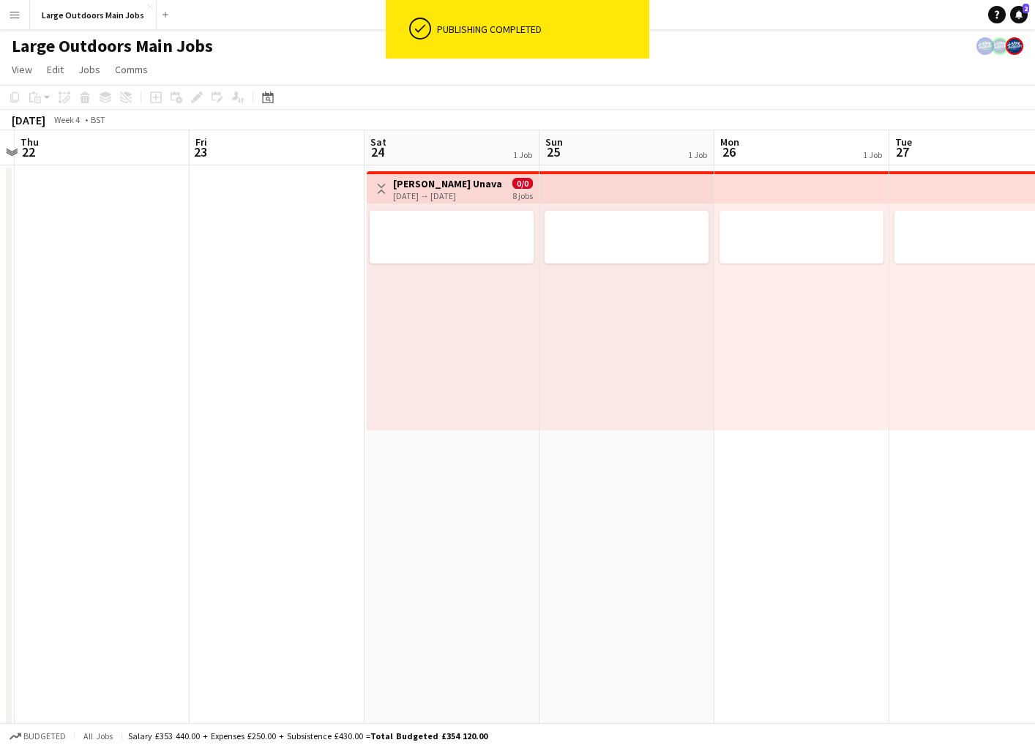
scroll to position [0, 388]
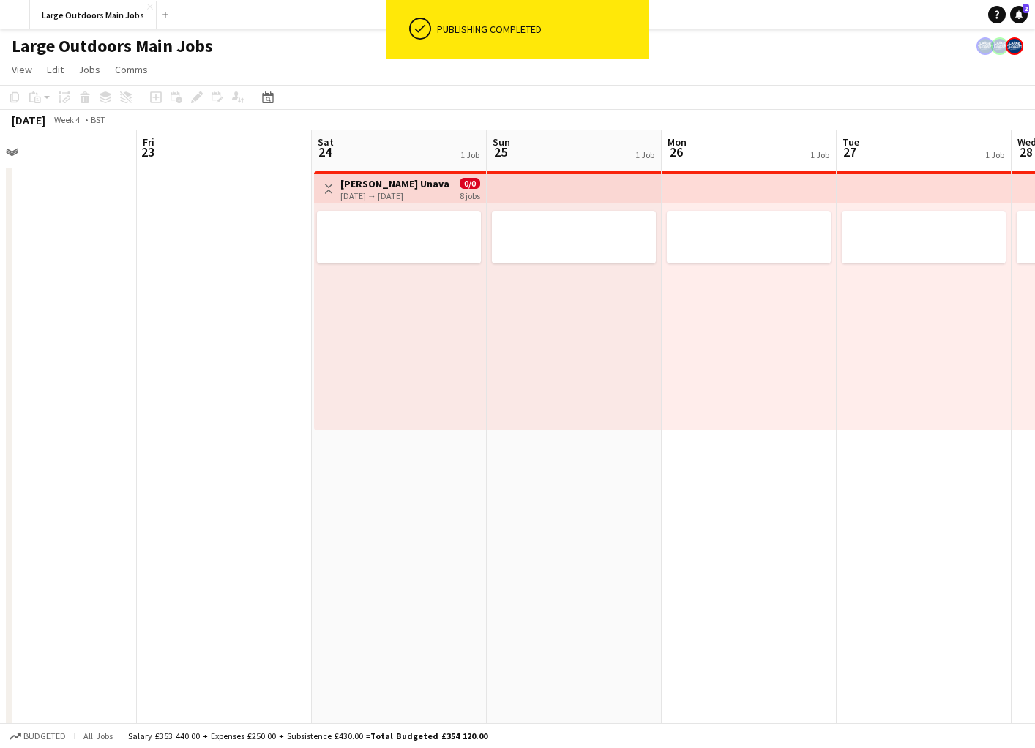
click at [331, 181] on button "Toggle View" at bounding box center [329, 189] width 18 height 18
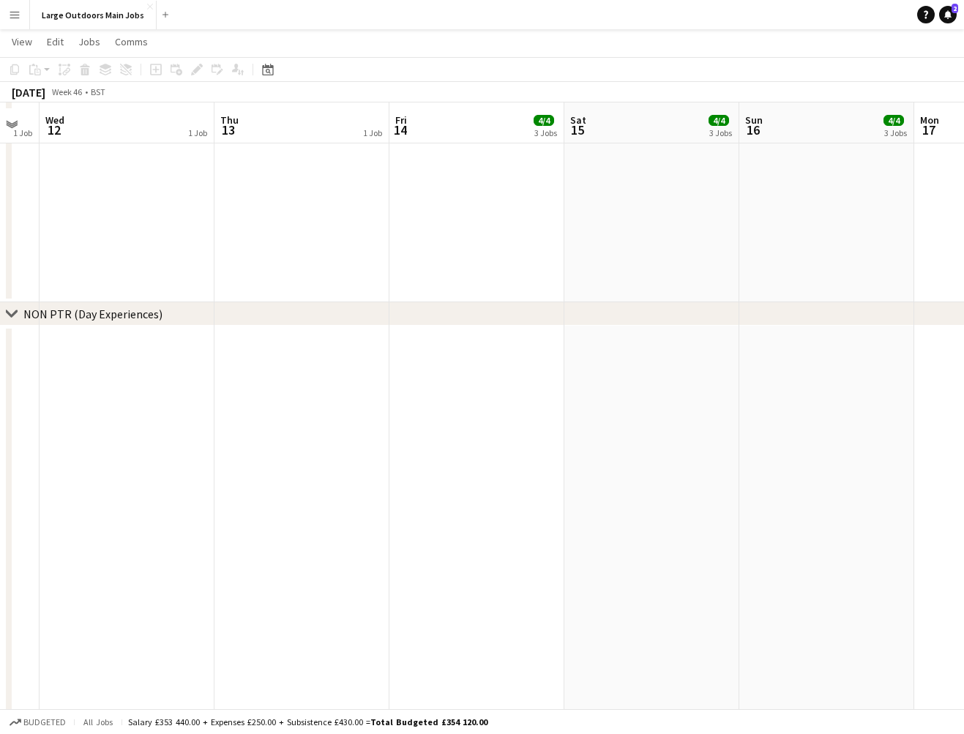
scroll to position [936, 0]
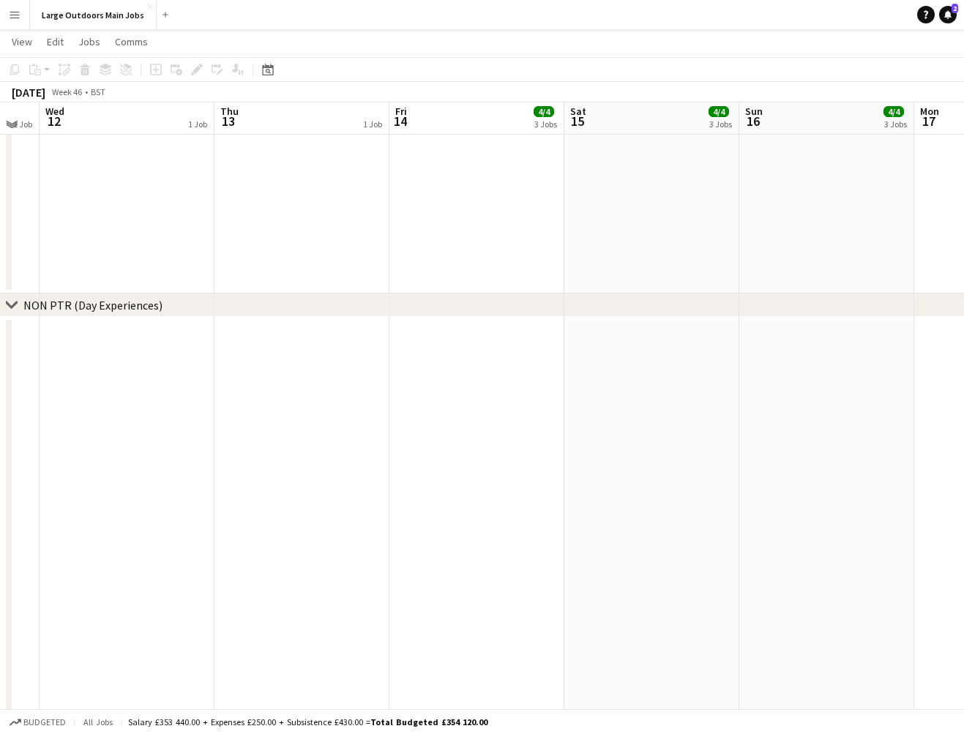
drag, startPoint x: 299, startPoint y: 406, endPoint x: 703, endPoint y: 444, distance: 405.2
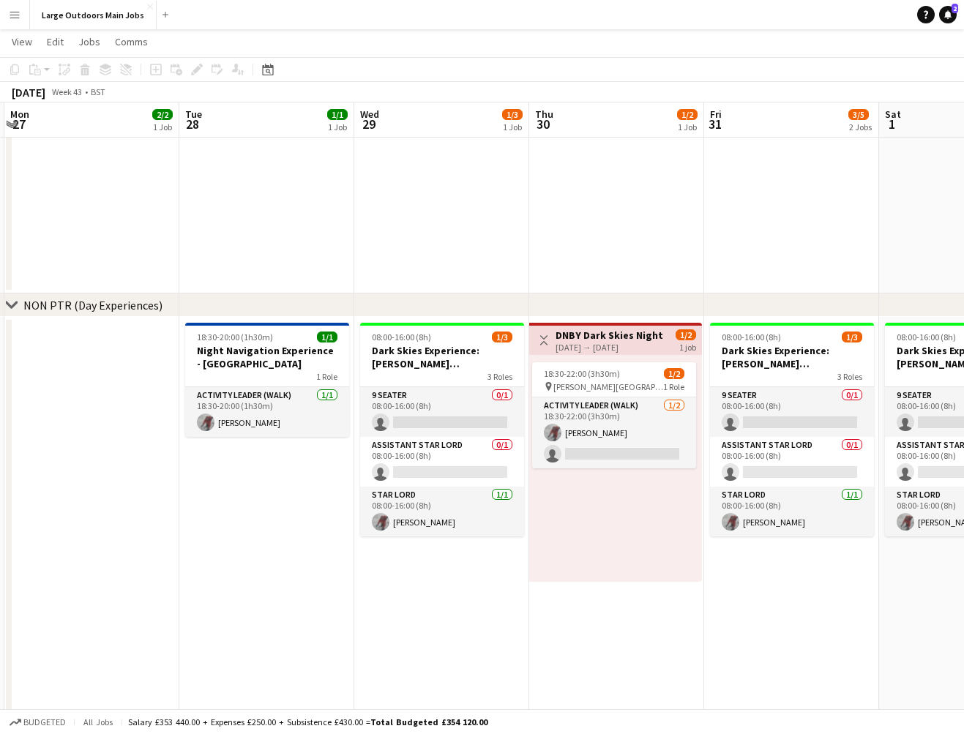
scroll to position [0, 345]
click at [227, 335] on span "18:30-20:00 (1h30m)" at bounding box center [236, 337] width 76 height 11
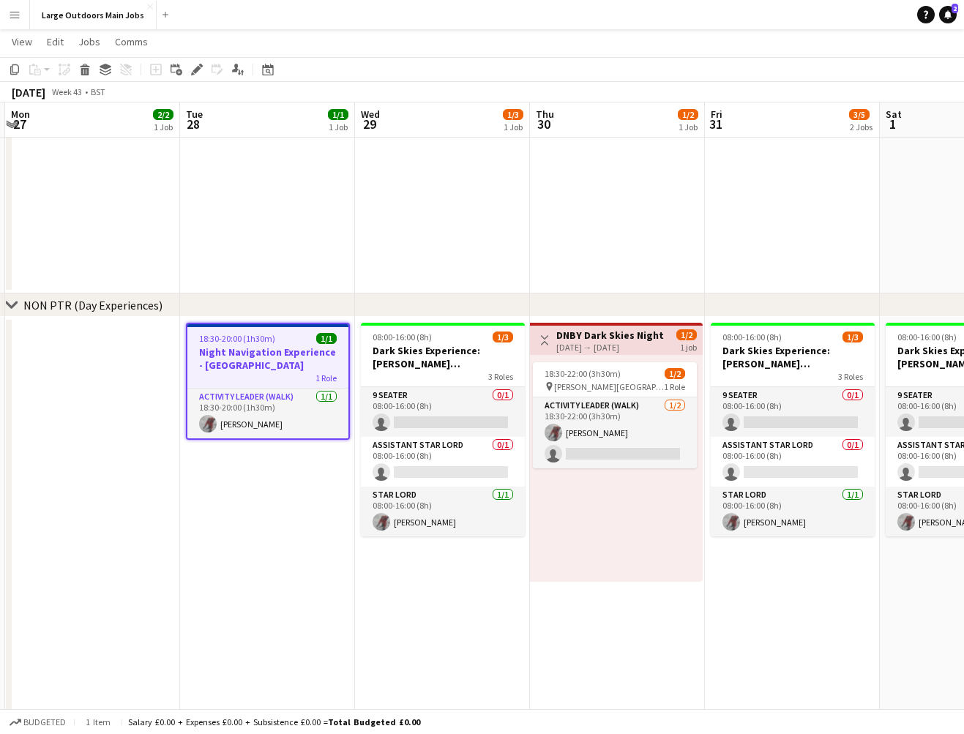
scroll to position [0, 0]
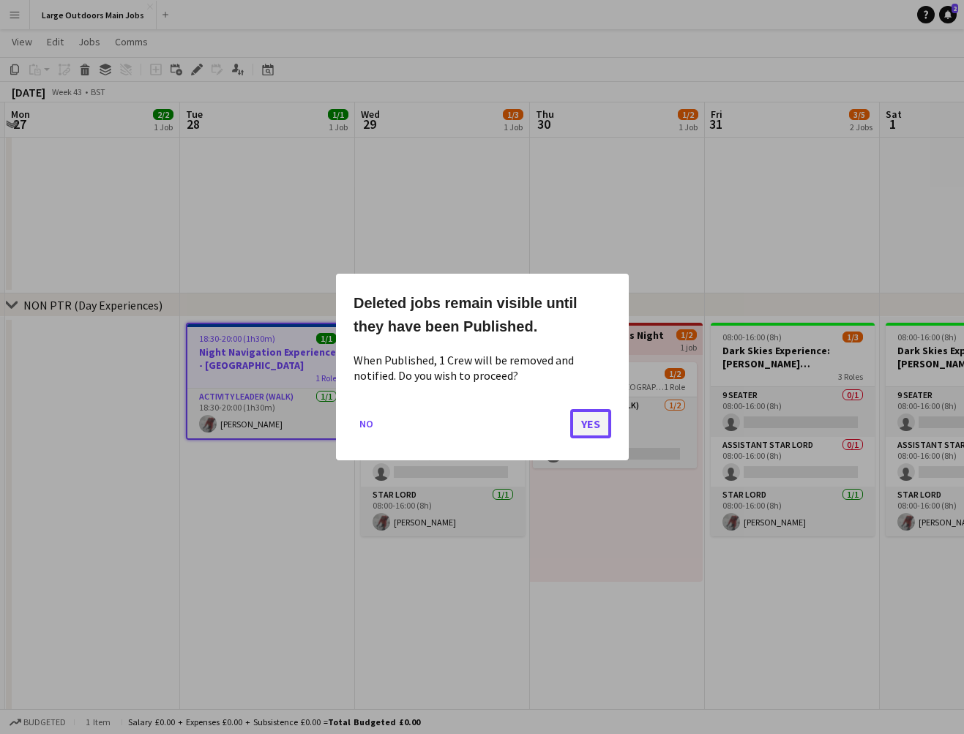
click at [588, 421] on button "Yes" at bounding box center [590, 423] width 41 height 29
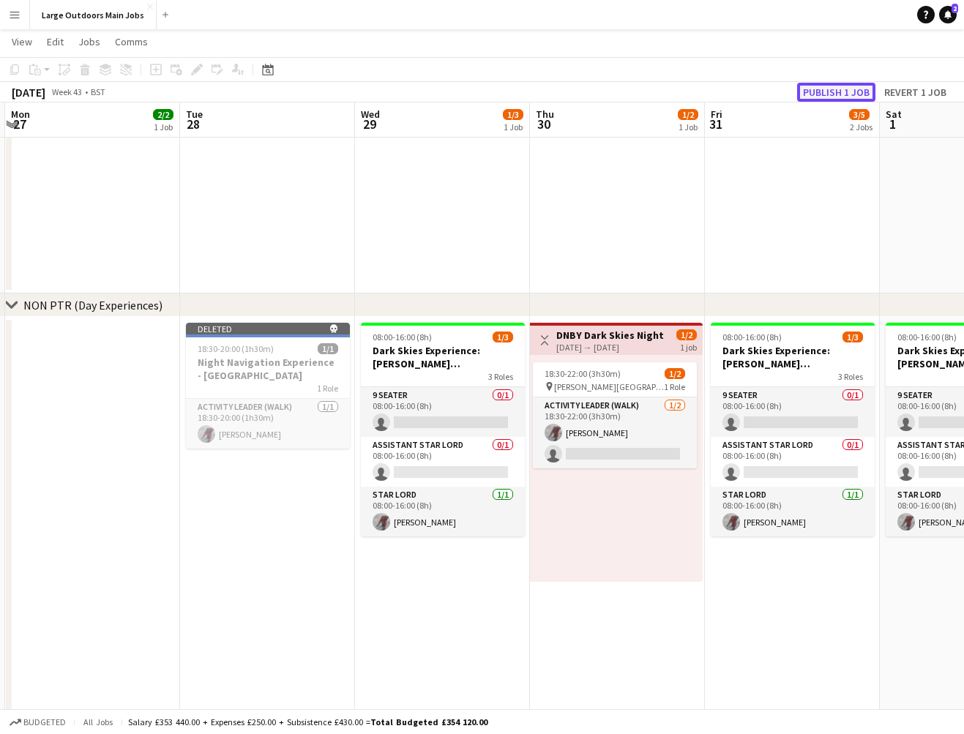
click at [820, 94] on button "Publish 1 job" at bounding box center [836, 92] width 78 height 19
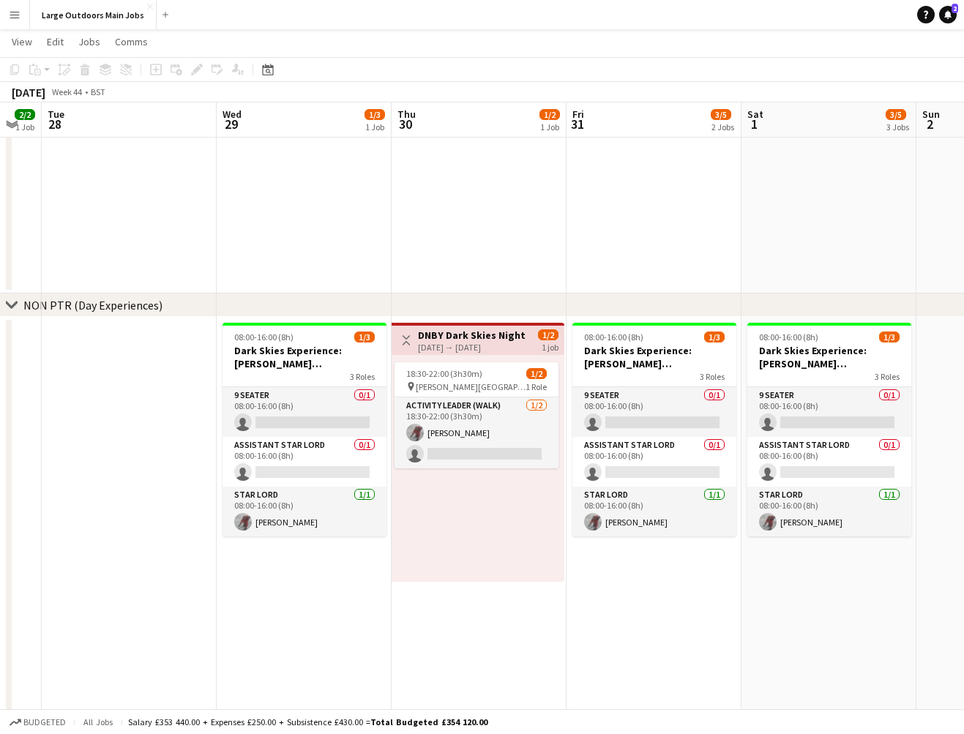
scroll to position [0, 507]
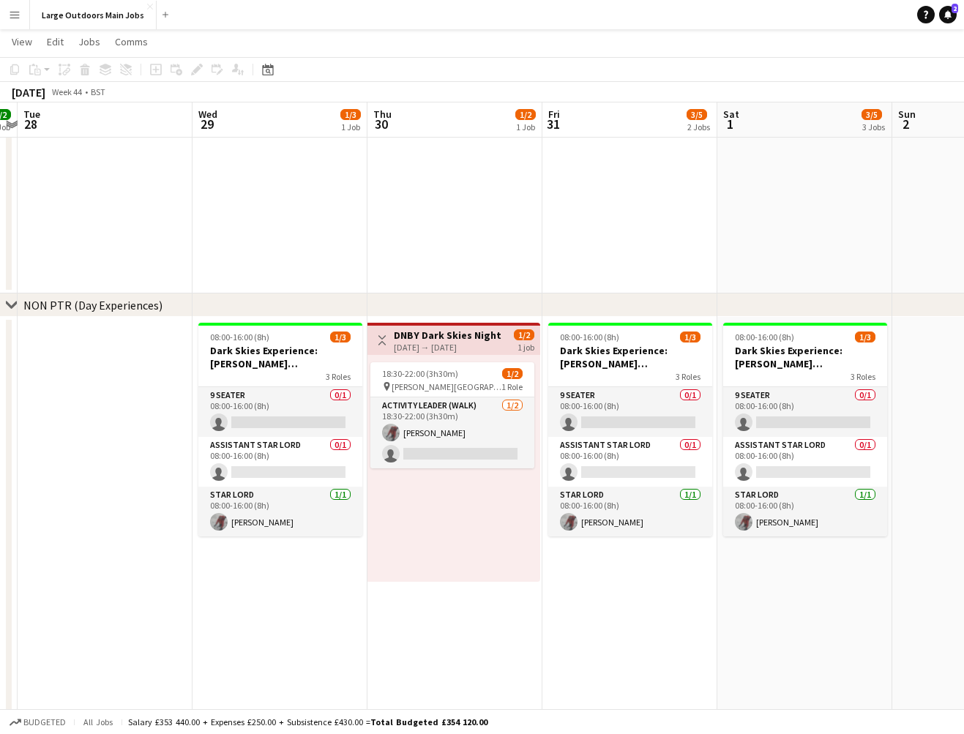
click at [428, 351] on div "[DATE] → [DATE]" at bounding box center [448, 347] width 109 height 11
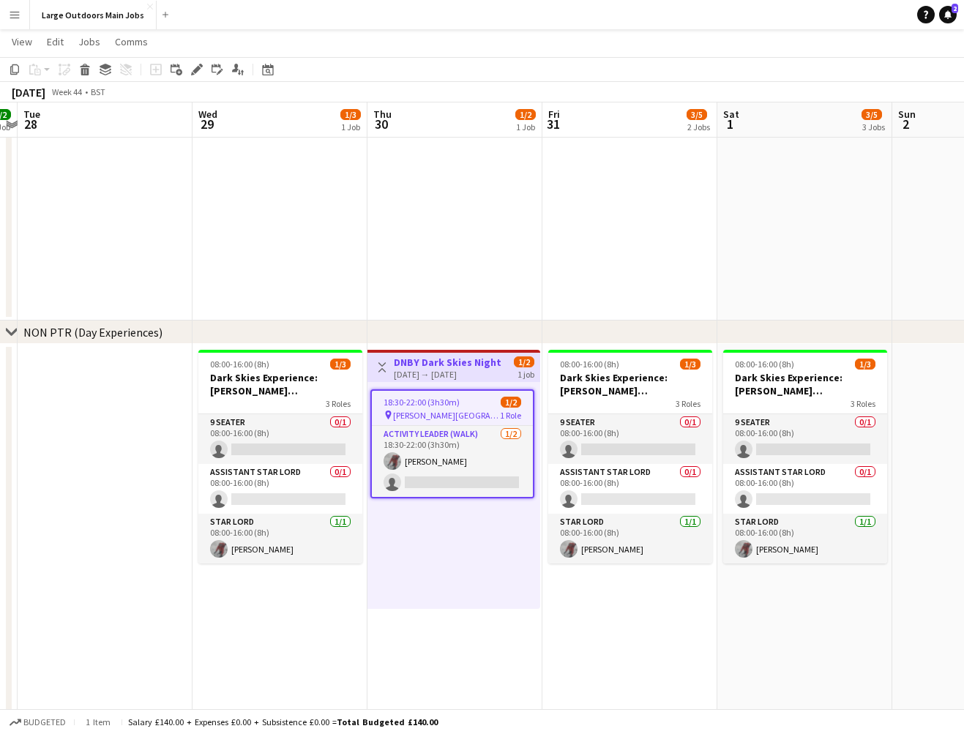
scroll to position [910, 0]
click at [425, 363] on h3 "DNBY Dark Skies Night Walk- [PERSON_NAME] Hoods Bay" at bounding box center [448, 361] width 109 height 13
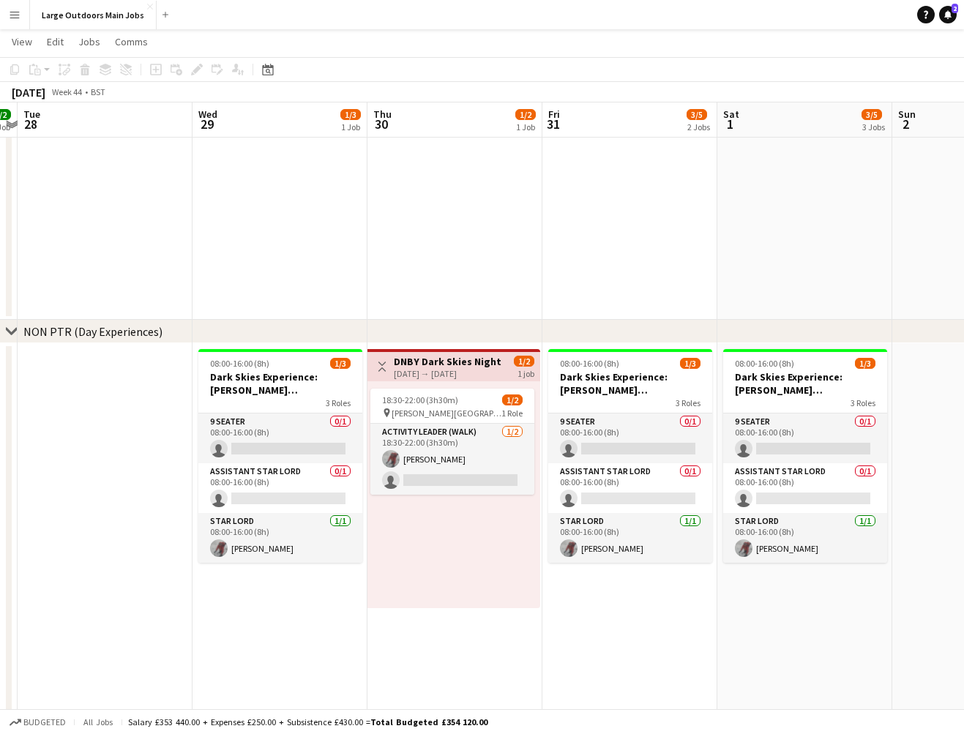
click at [425, 363] on h3 "DNBY Dark Skies Night Walk- [PERSON_NAME] Hoods Bay" at bounding box center [448, 361] width 109 height 13
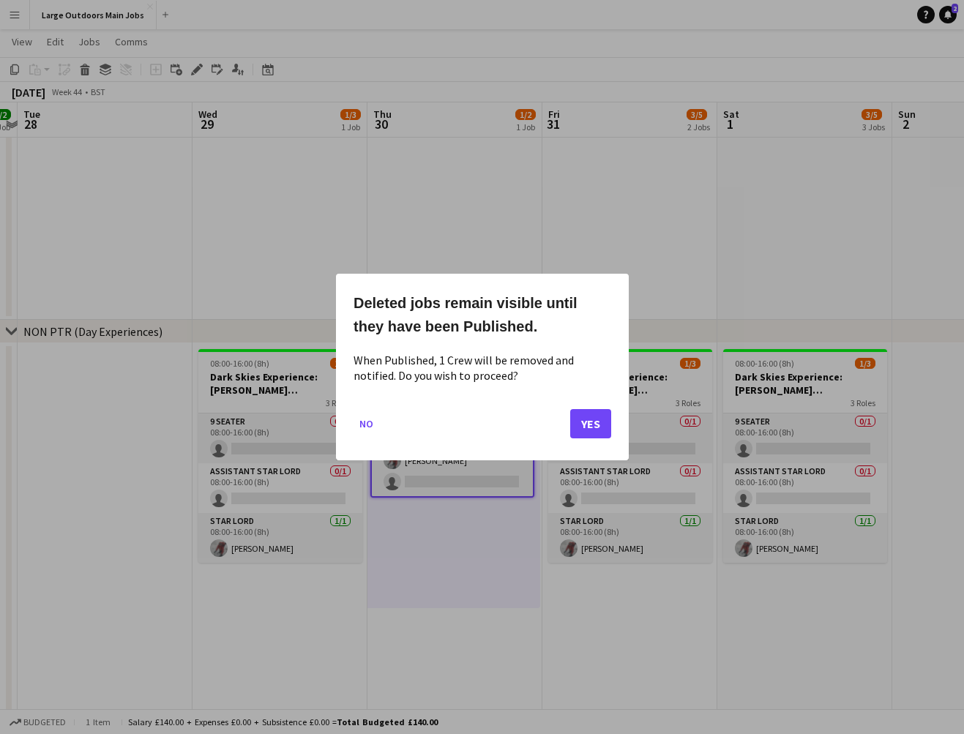
scroll to position [0, 0]
click at [595, 417] on button "Yes" at bounding box center [590, 423] width 41 height 29
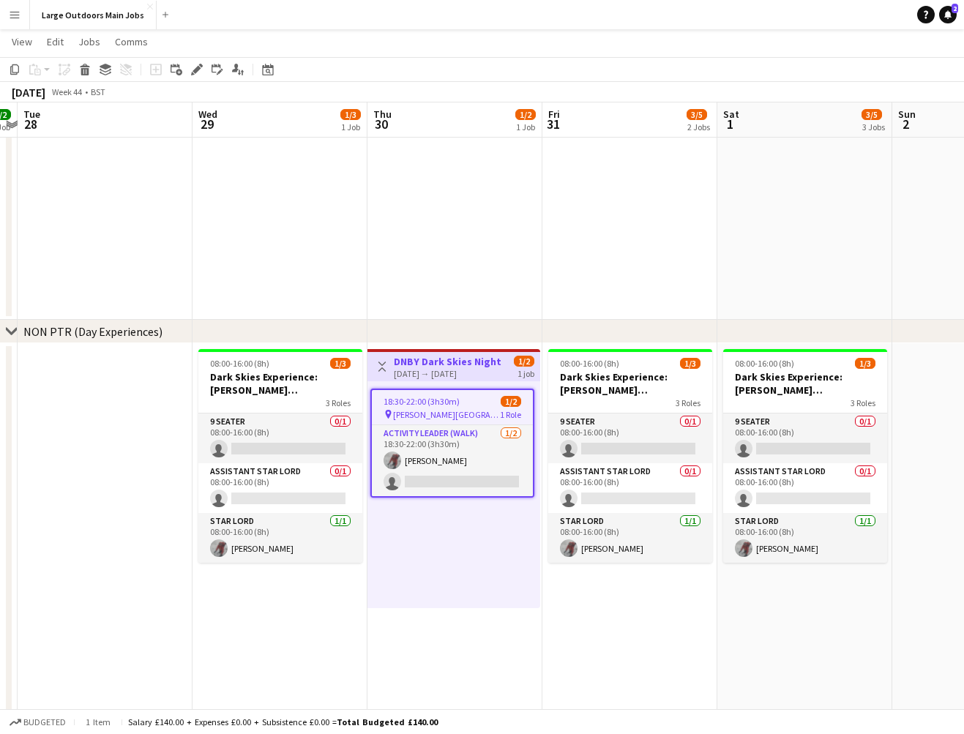
scroll to position [910, 0]
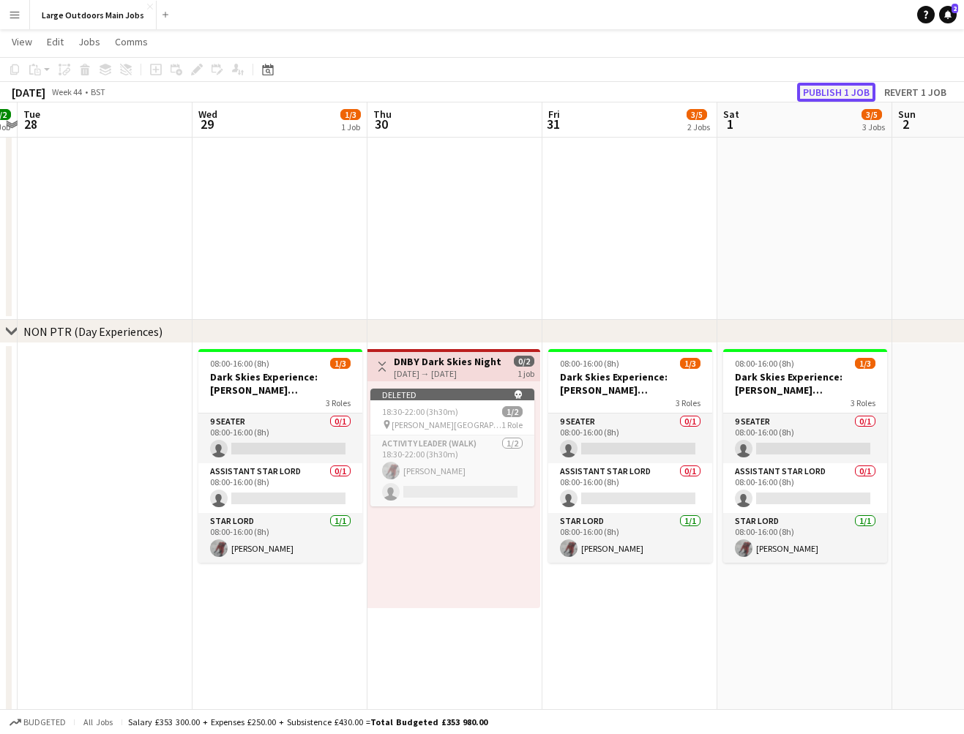
click at [835, 88] on button "Publish 1 job" at bounding box center [836, 92] width 78 height 19
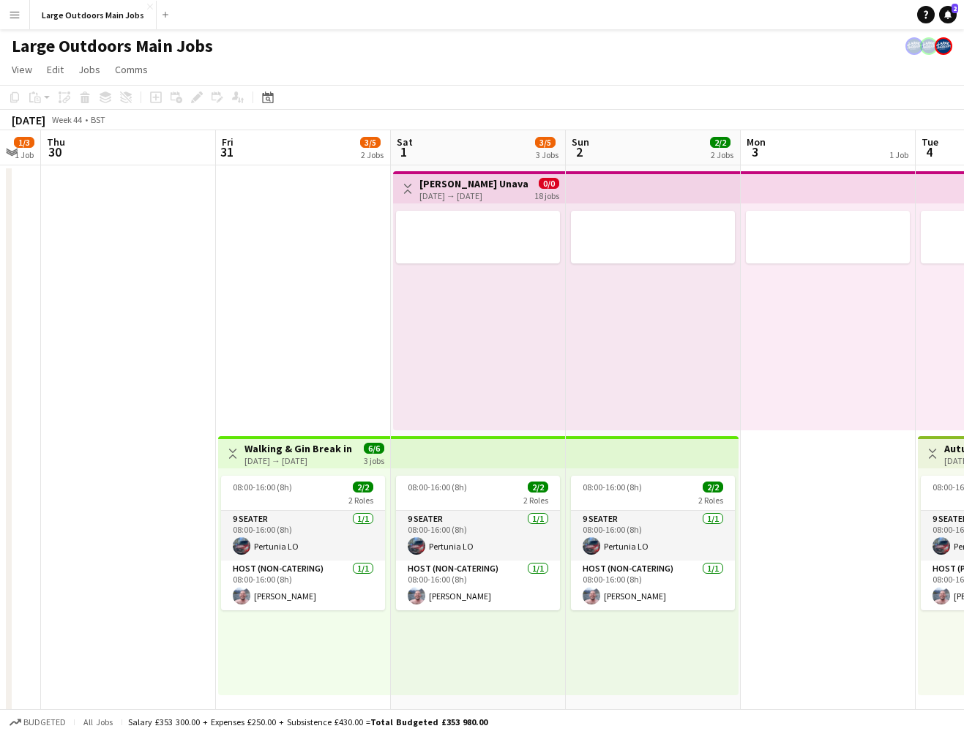
scroll to position [0, 658]
click at [401, 184] on button "Toggle View" at bounding box center [409, 189] width 18 height 18
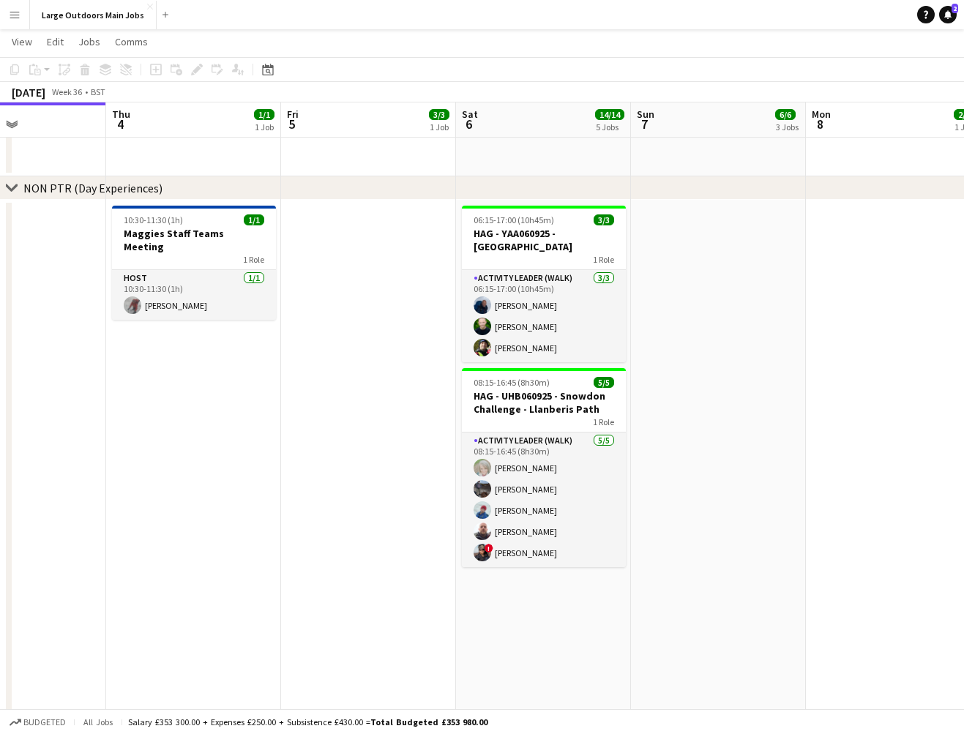
scroll to position [1054, 0]
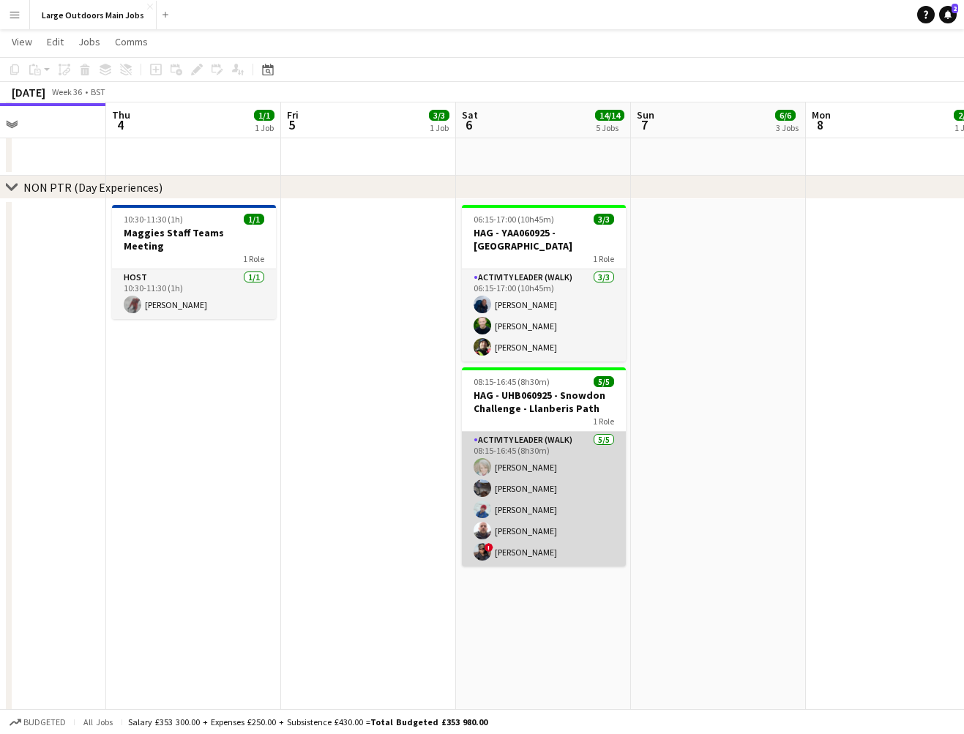
click at [504, 550] on app-card-role "Activity Leader (Walk) [DATE] 08:15-16:45 (8h30m) [PERSON_NAME] [PERSON_NAME] […" at bounding box center [544, 499] width 164 height 135
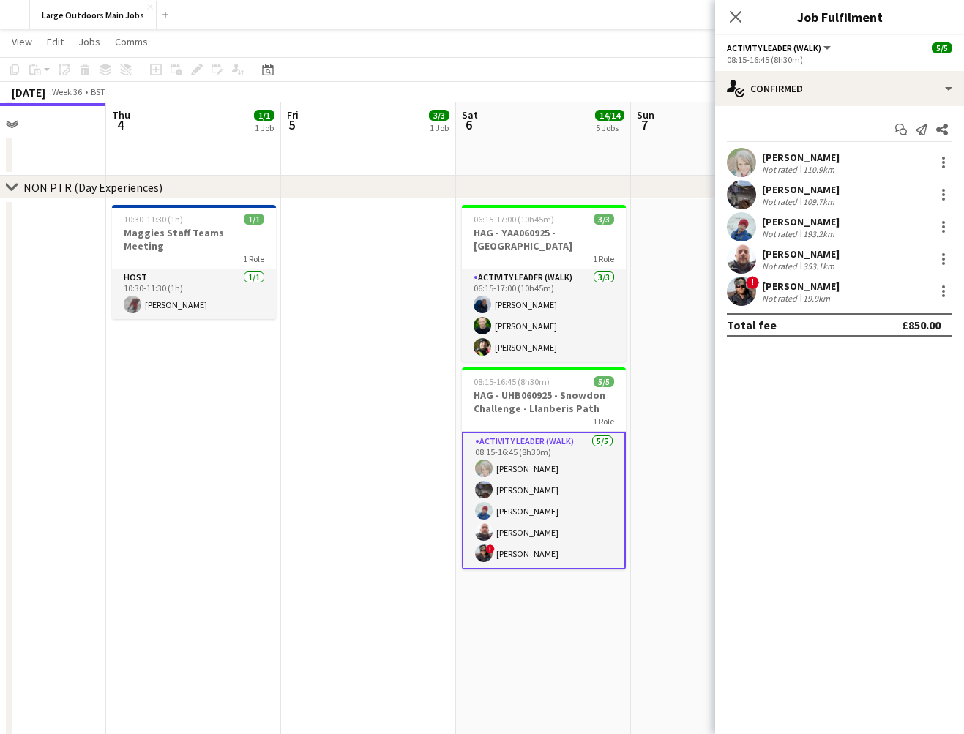
click at [818, 287] on div "[PERSON_NAME]" at bounding box center [801, 286] width 78 height 13
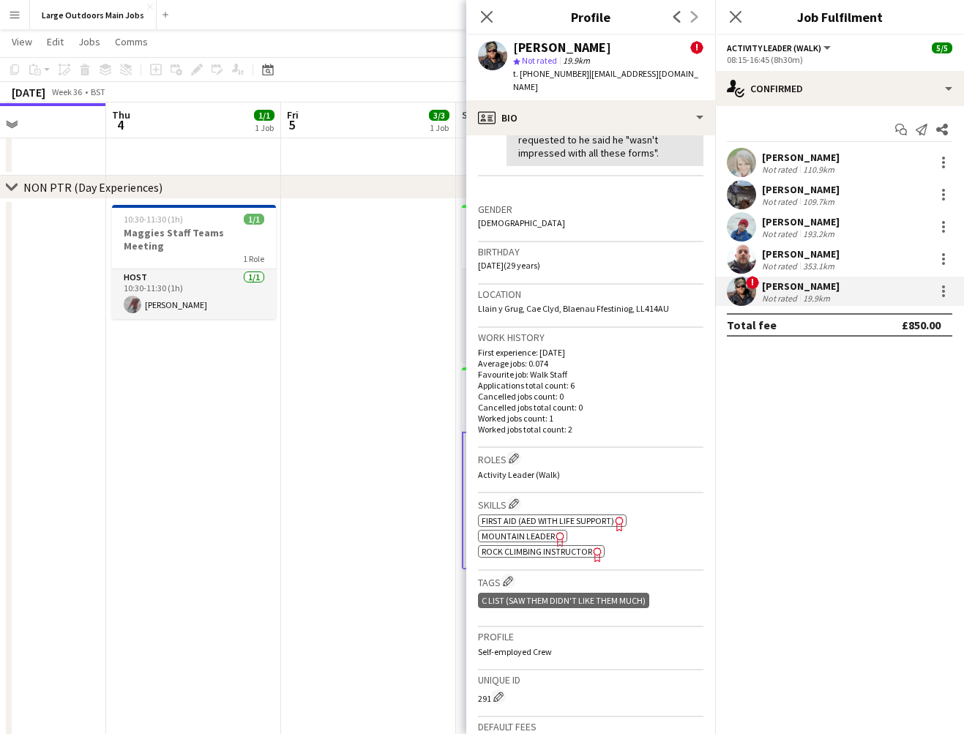
scroll to position [0, 0]
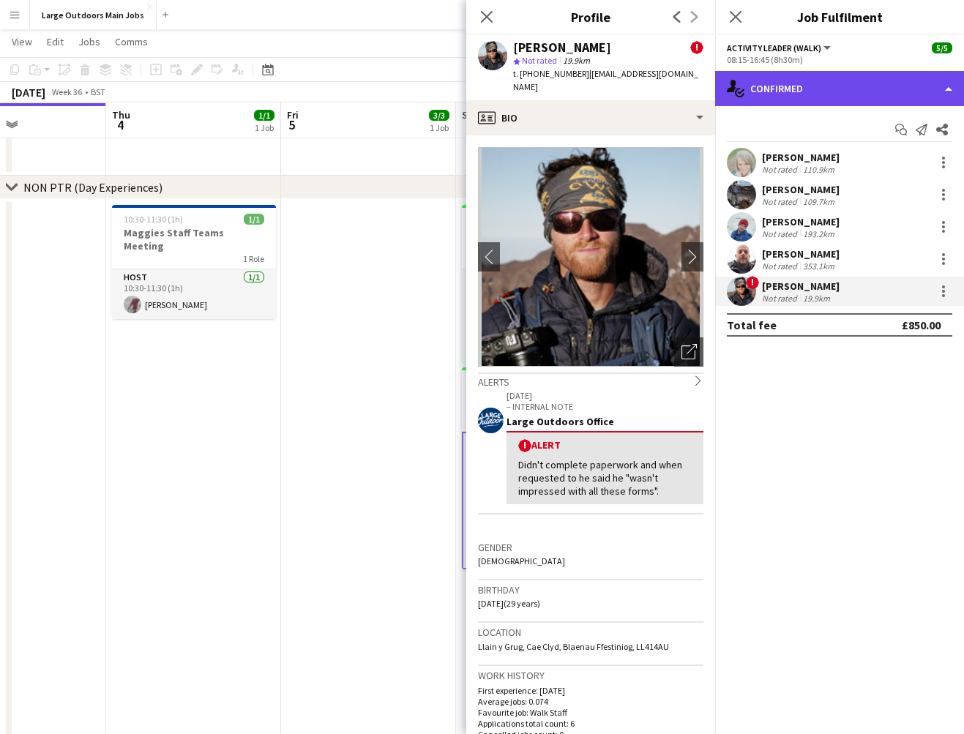
click at [844, 87] on div "single-neutral-actions-check-2 Confirmed" at bounding box center [839, 88] width 249 height 35
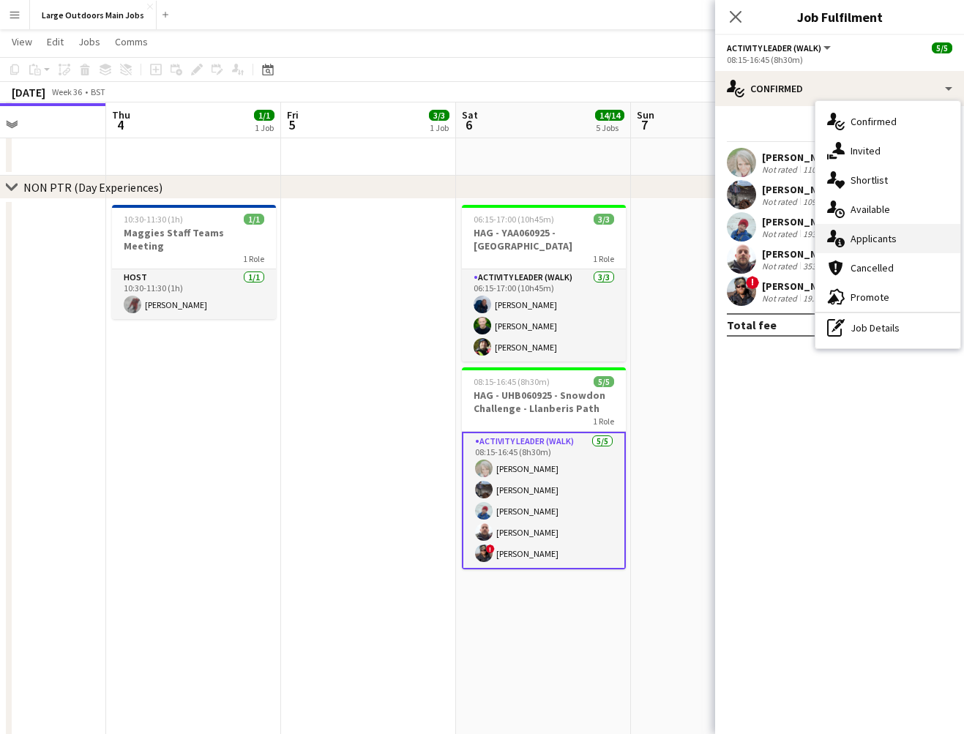
click at [876, 244] on span "Applicants" at bounding box center [874, 238] width 46 height 13
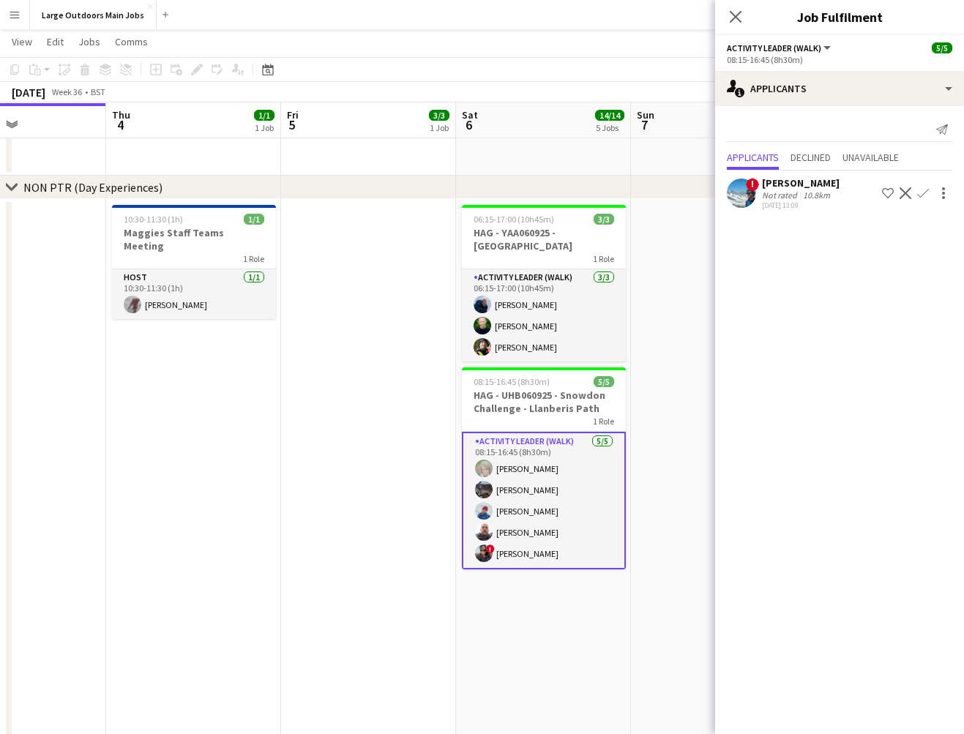
click at [744, 193] on app-user-avatar at bounding box center [741, 193] width 29 height 29
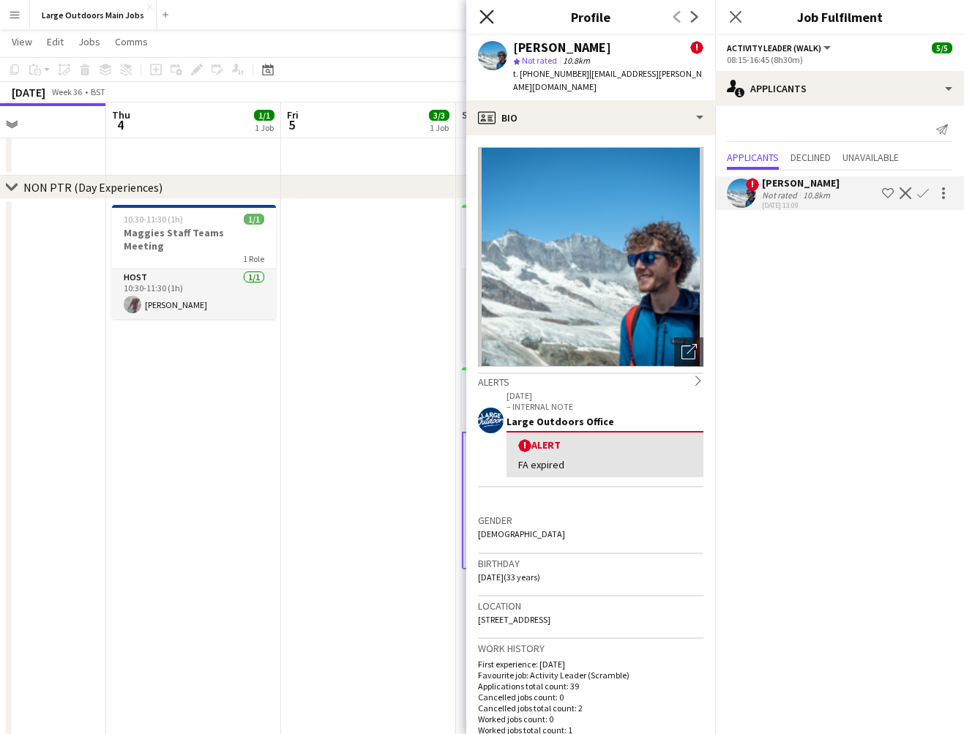
click at [485, 16] on icon at bounding box center [487, 17] width 14 height 14
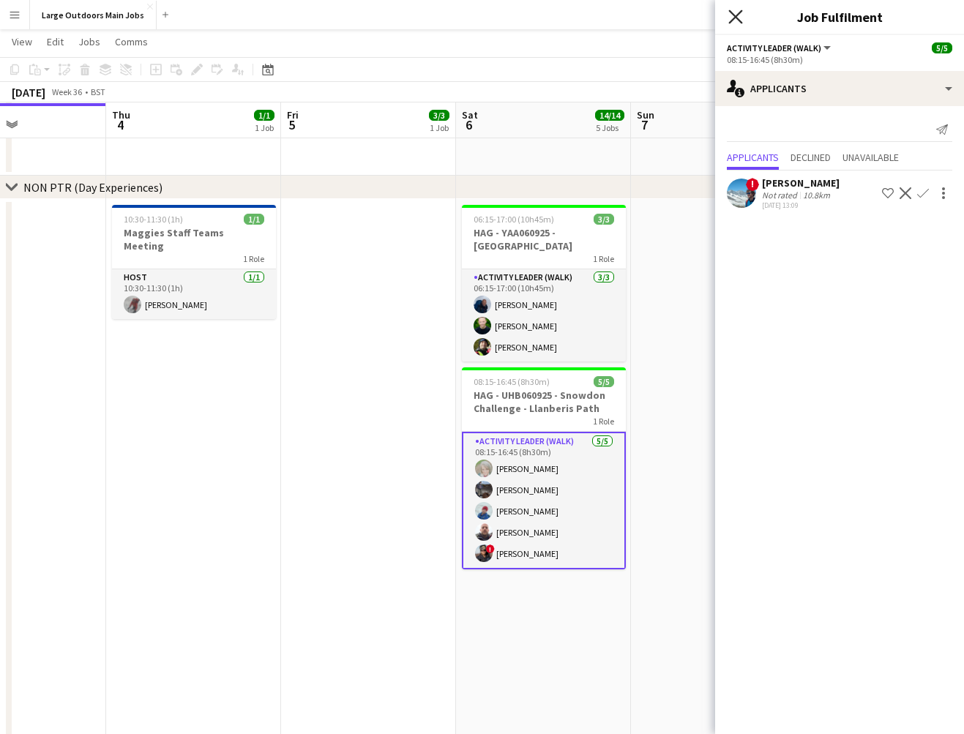
click at [737, 16] on icon at bounding box center [735, 17] width 14 height 14
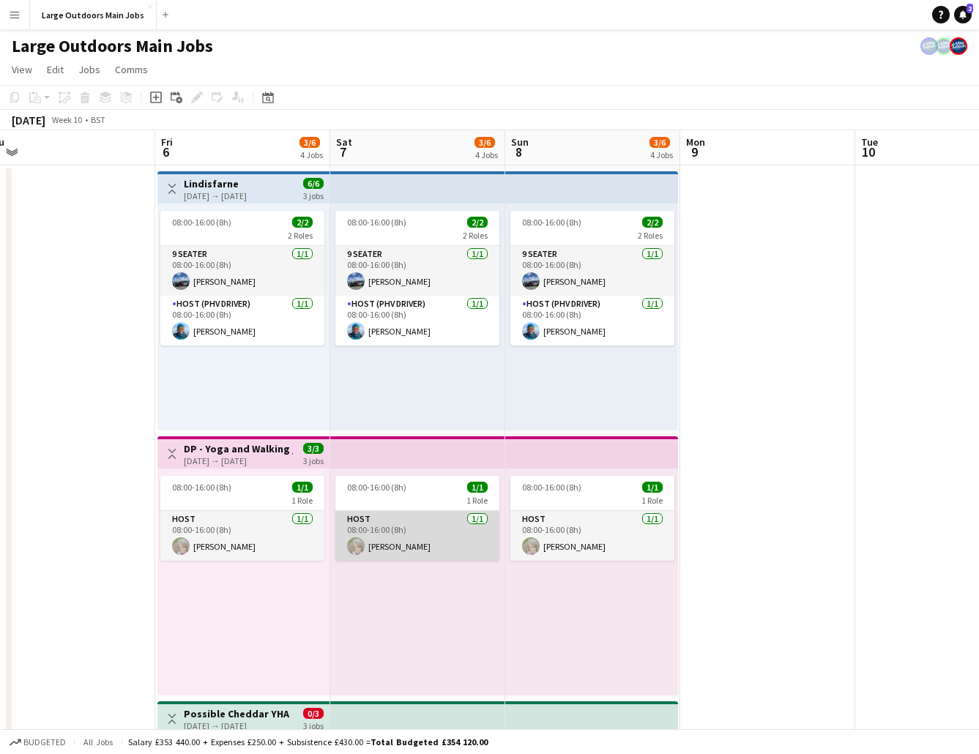
scroll to position [0, 343]
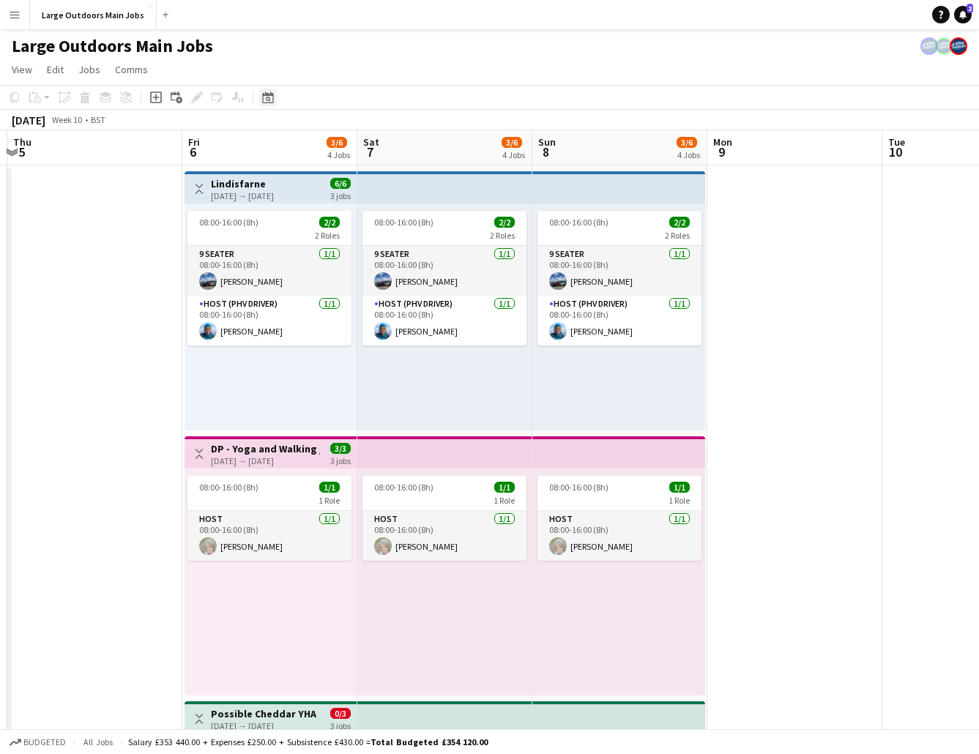
click at [271, 100] on icon "Date picker" at bounding box center [268, 98] width 12 height 12
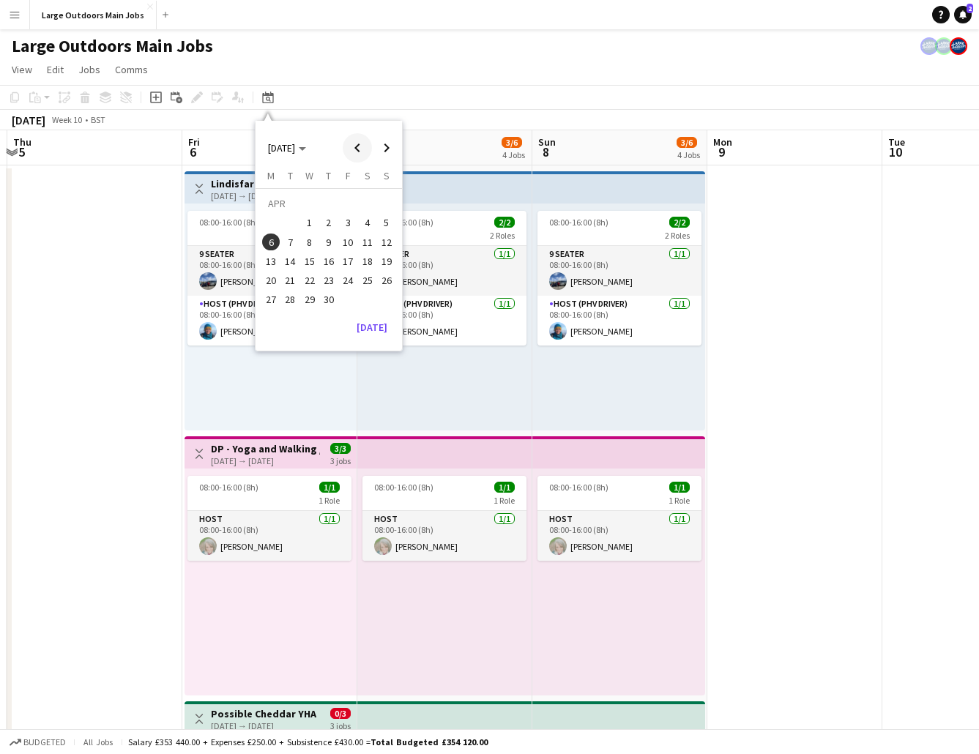
click at [356, 153] on span "Previous month" at bounding box center [357, 147] width 29 height 29
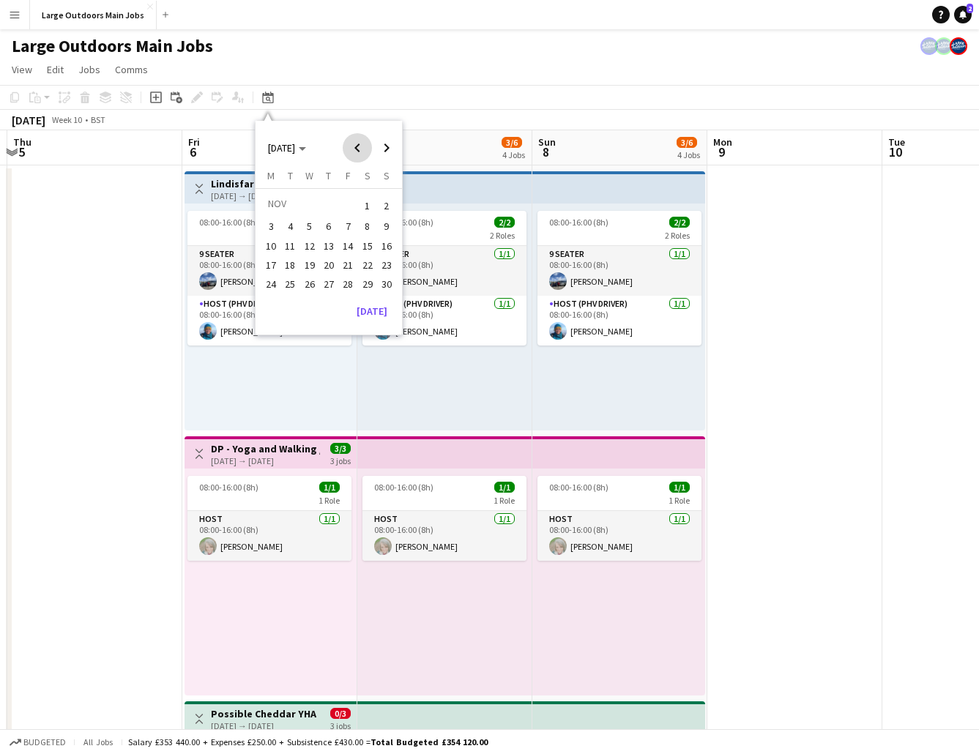
click at [356, 153] on span "Previous month" at bounding box center [357, 147] width 29 height 29
click at [345, 306] on span "31" at bounding box center [348, 300] width 18 height 18
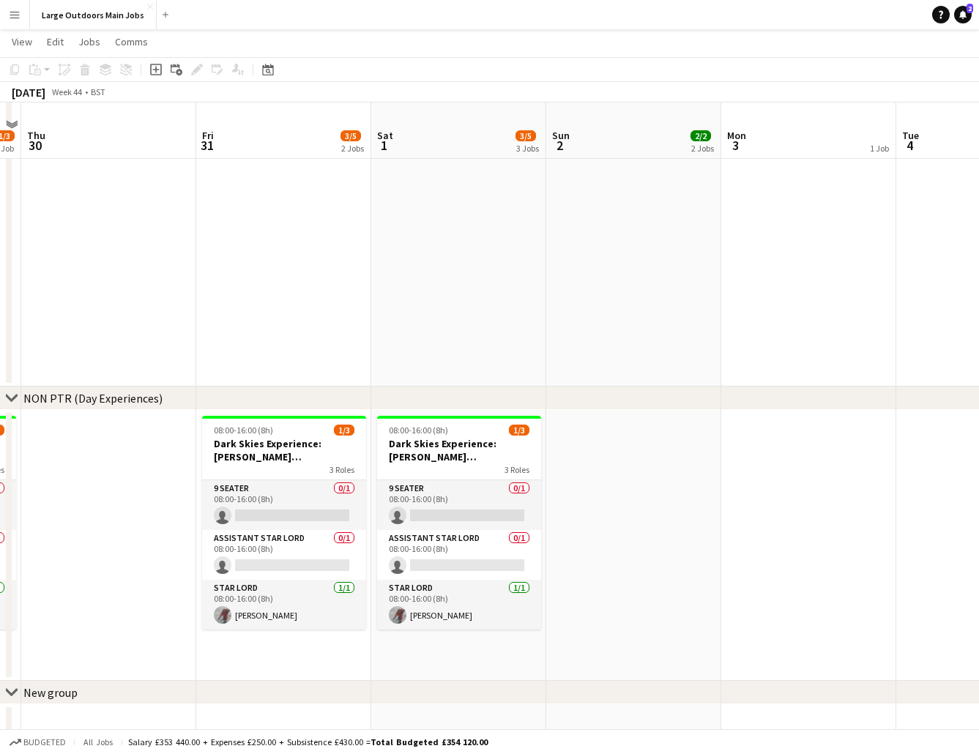
scroll to position [865, 0]
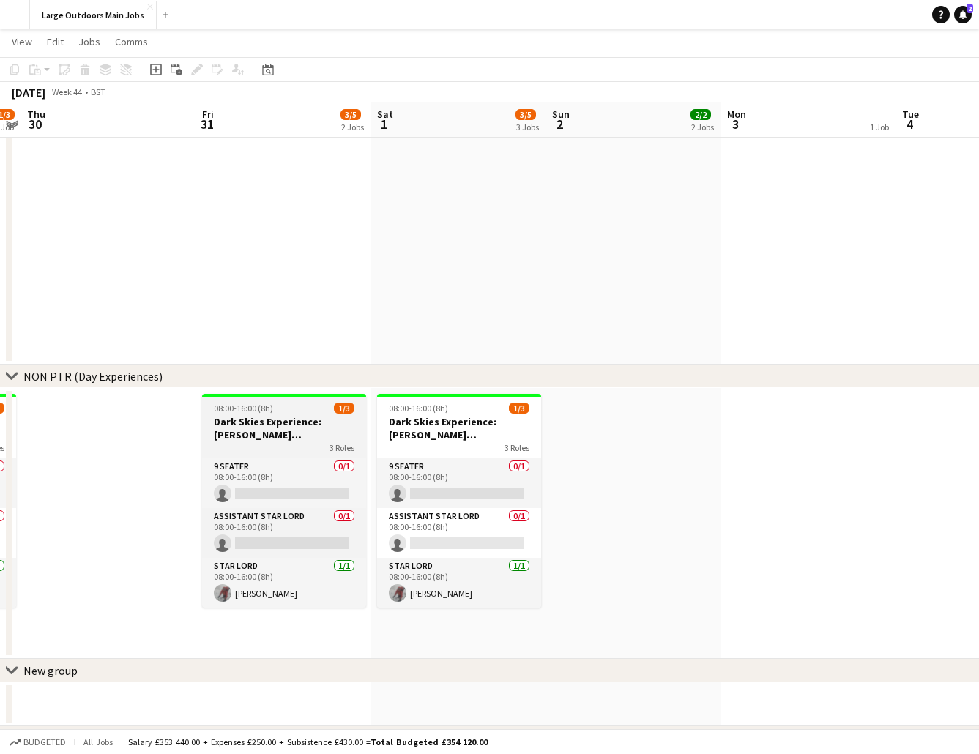
click at [297, 420] on h3 "Dark Skies Experience: [PERSON_NAME][GEOGRAPHIC_DATA] - [GEOGRAPHIC_DATA]" at bounding box center [284, 428] width 164 height 26
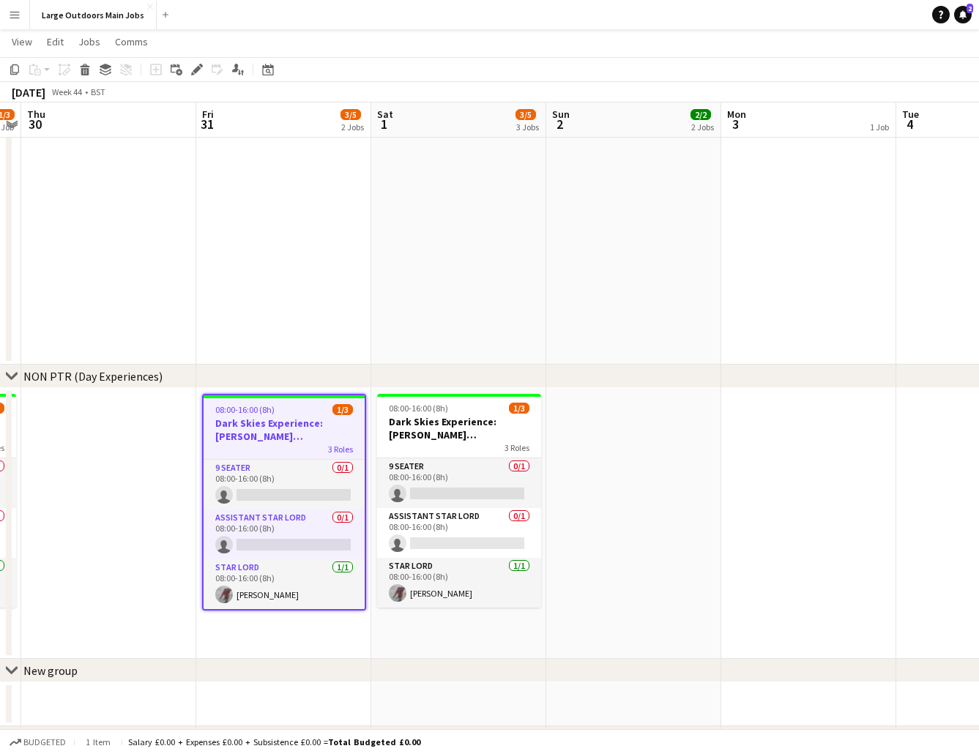
scroll to position [0, 0]
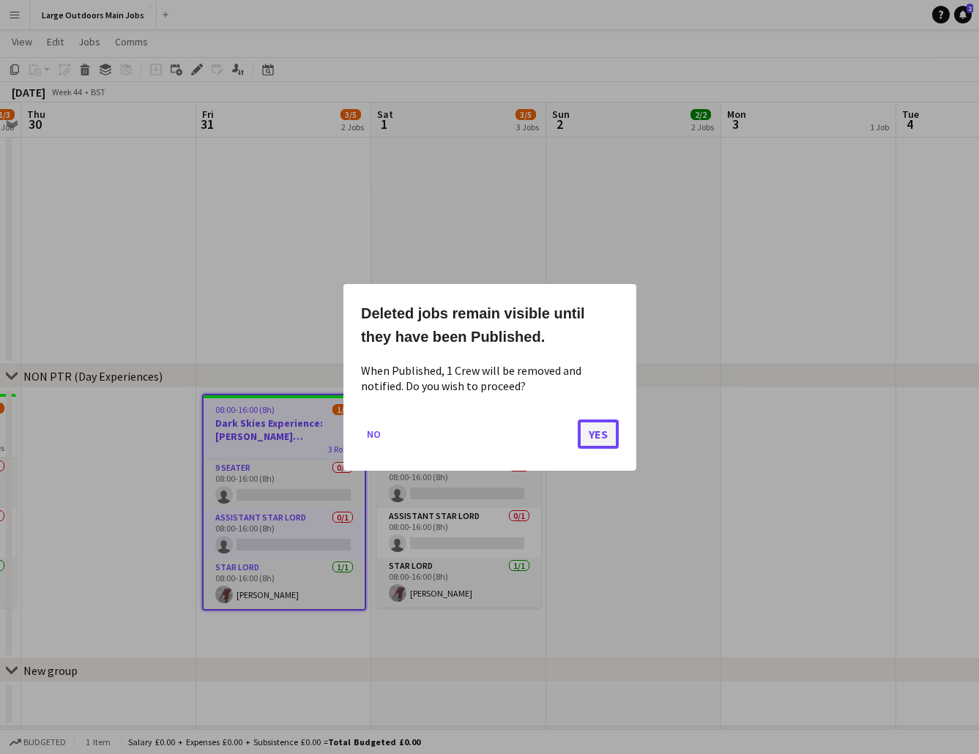
click at [603, 432] on button "Yes" at bounding box center [598, 433] width 41 height 29
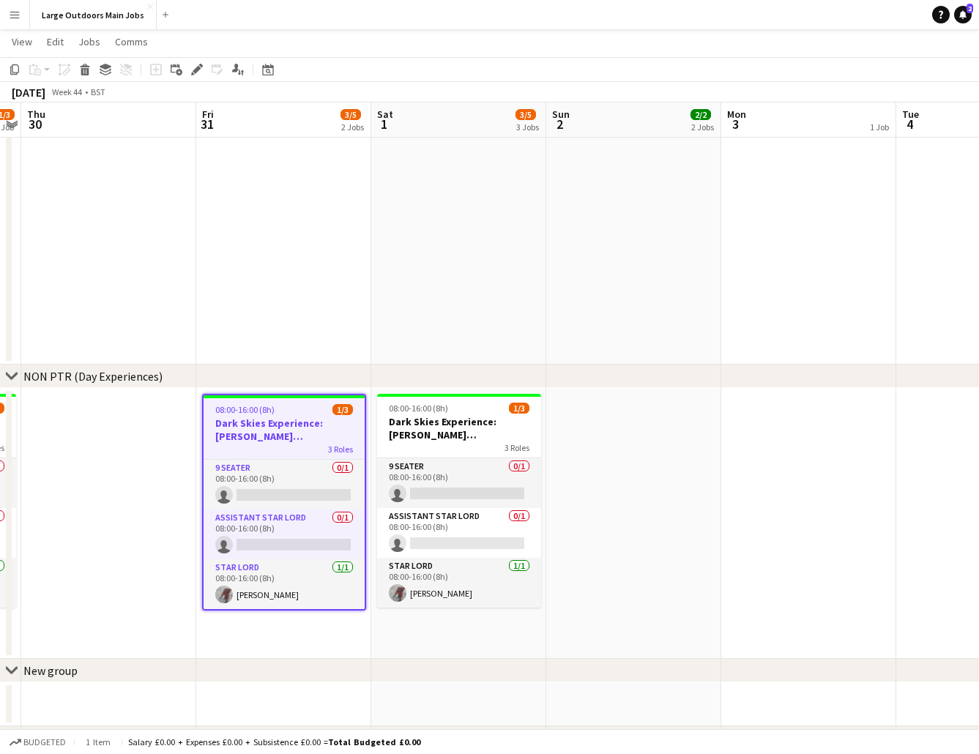
scroll to position [865, 0]
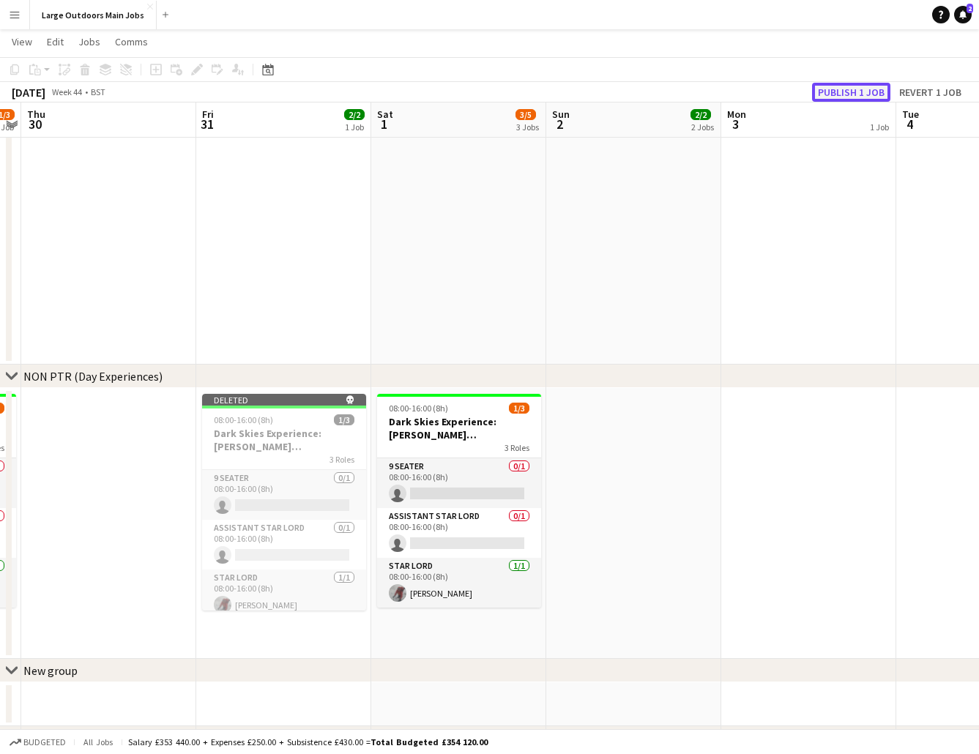
click at [851, 92] on button "Publish 1 job" at bounding box center [851, 92] width 78 height 19
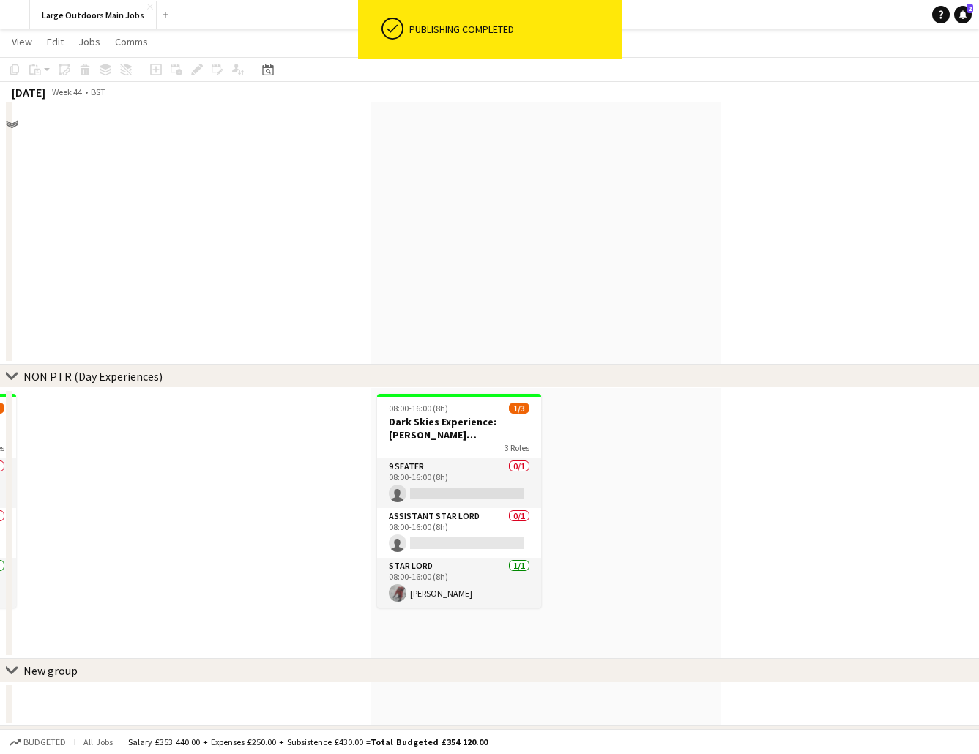
scroll to position [0, 0]
